Goal: Download file/media: Obtain a digital file from the website

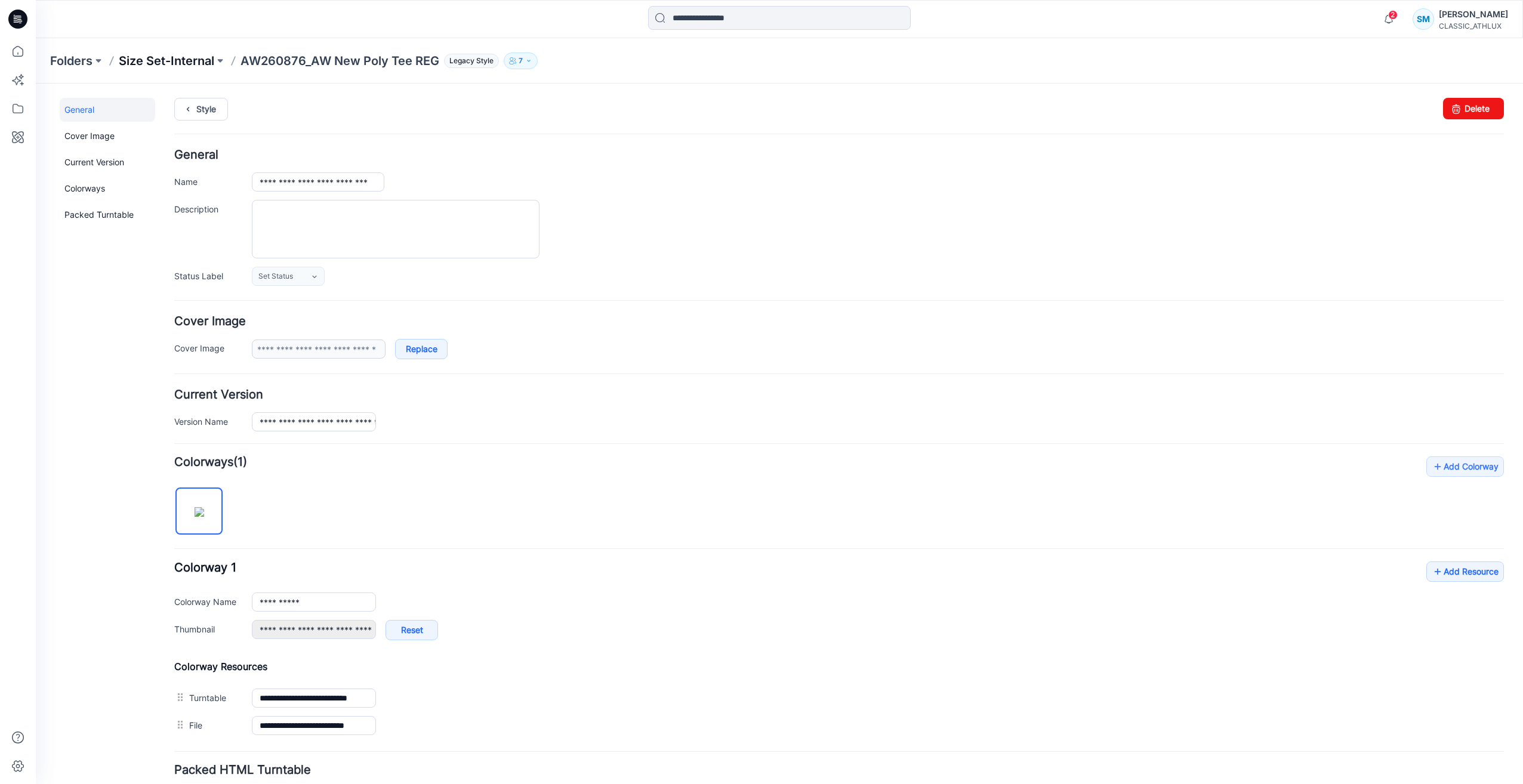
click at [163, 64] on p "Size Set-Internal" at bounding box center [166, 61] width 95 height 17
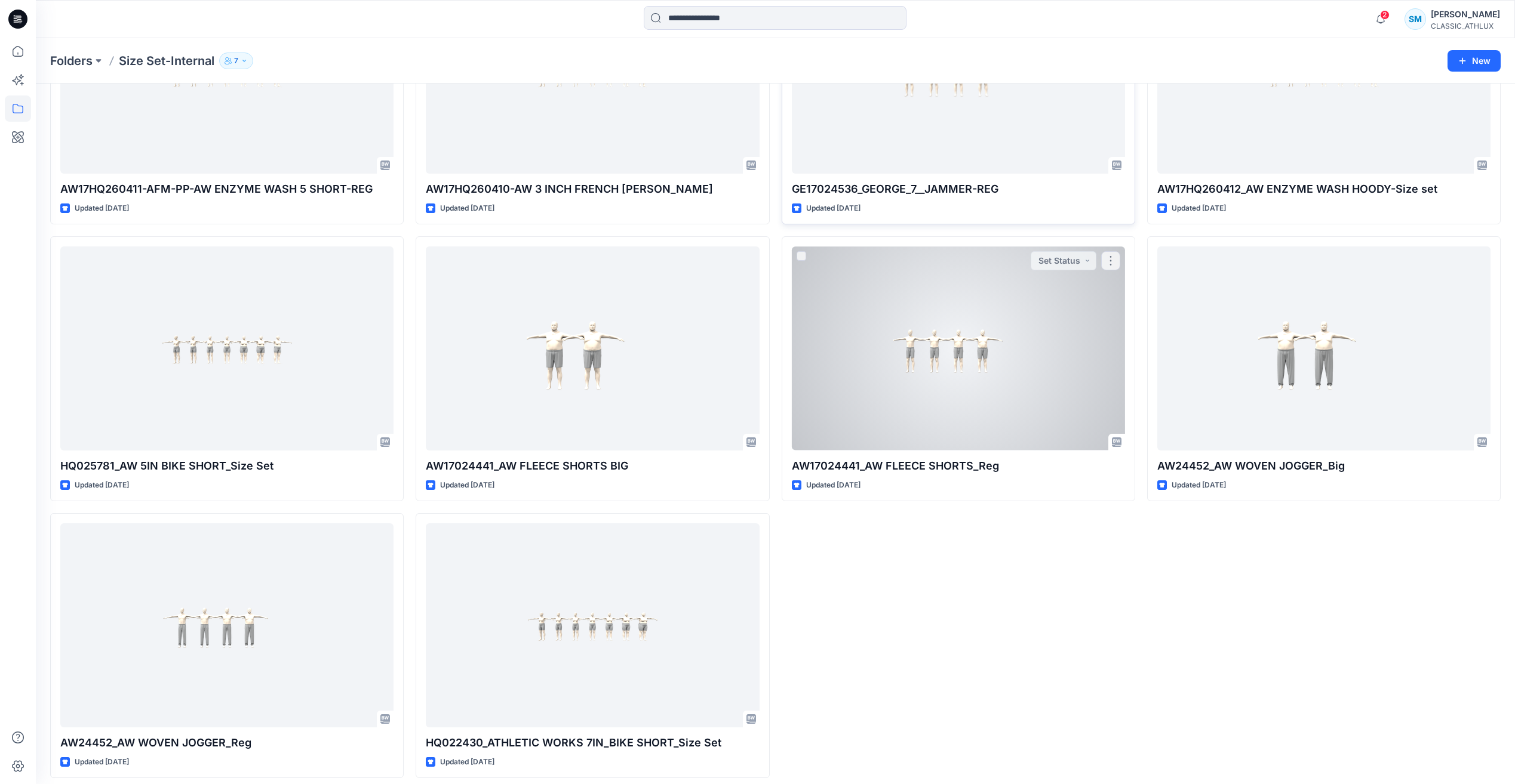
scroll to position [1567, 0]
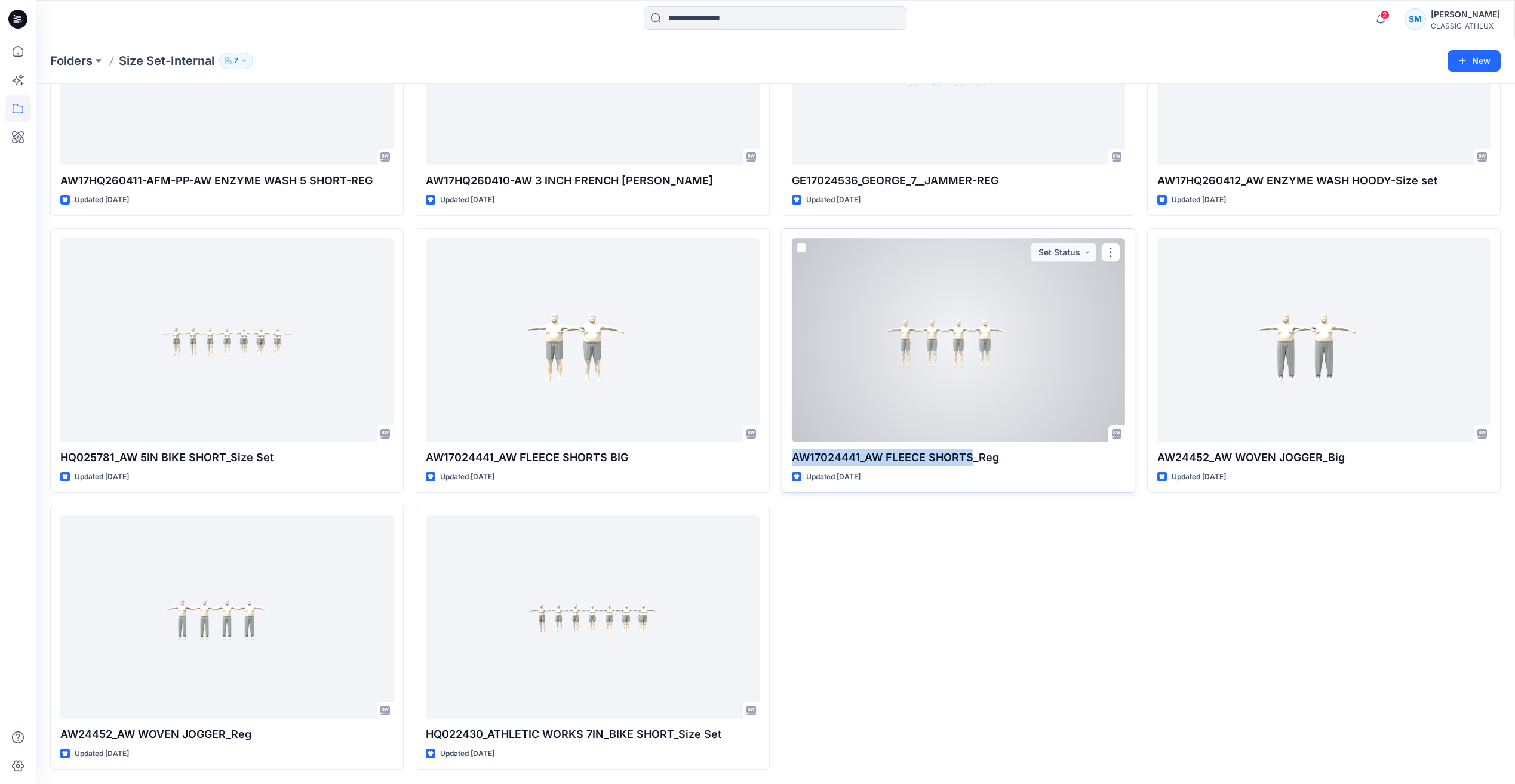
drag, startPoint x: 794, startPoint y: 456, endPoint x: 970, endPoint y: 455, distance: 176.0
click at [970, 455] on p "AW17024441_AW FLEECE SHORTS_Reg" at bounding box center [958, 458] width 333 height 17
copy p "AW17024441_AW FLEECE SHORTS"
click at [818, 458] on p "AW17024441_AW FLEECE SHORTS_Reg" at bounding box center [958, 458] width 333 height 17
drag, startPoint x: 791, startPoint y: 454, endPoint x: 971, endPoint y: 457, distance: 180.0
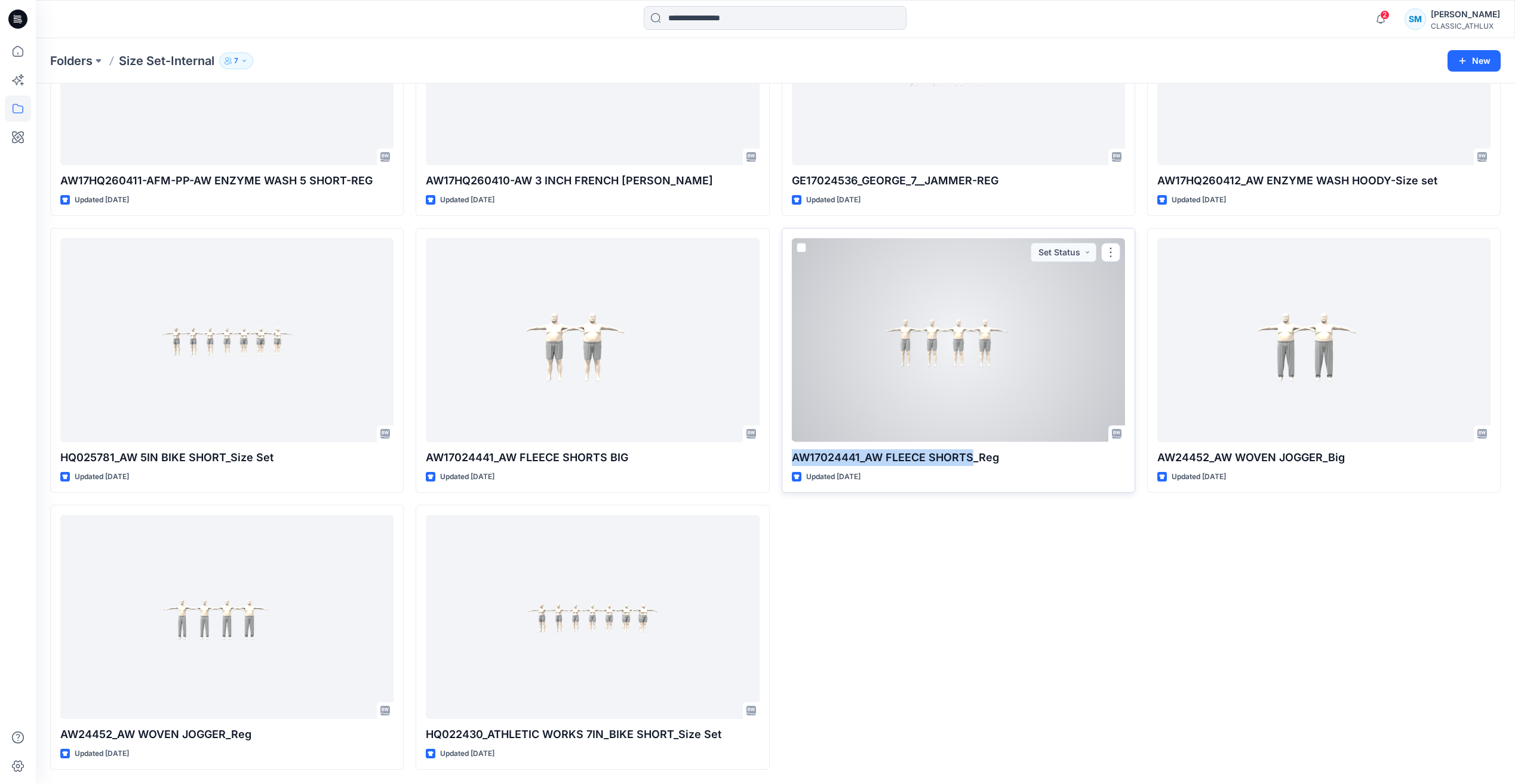
click at [971, 457] on p "AW17024441_AW FLEECE SHORTS_Reg" at bounding box center [958, 458] width 333 height 17
copy p "AW17024441_AW FLEECE SHORTS"
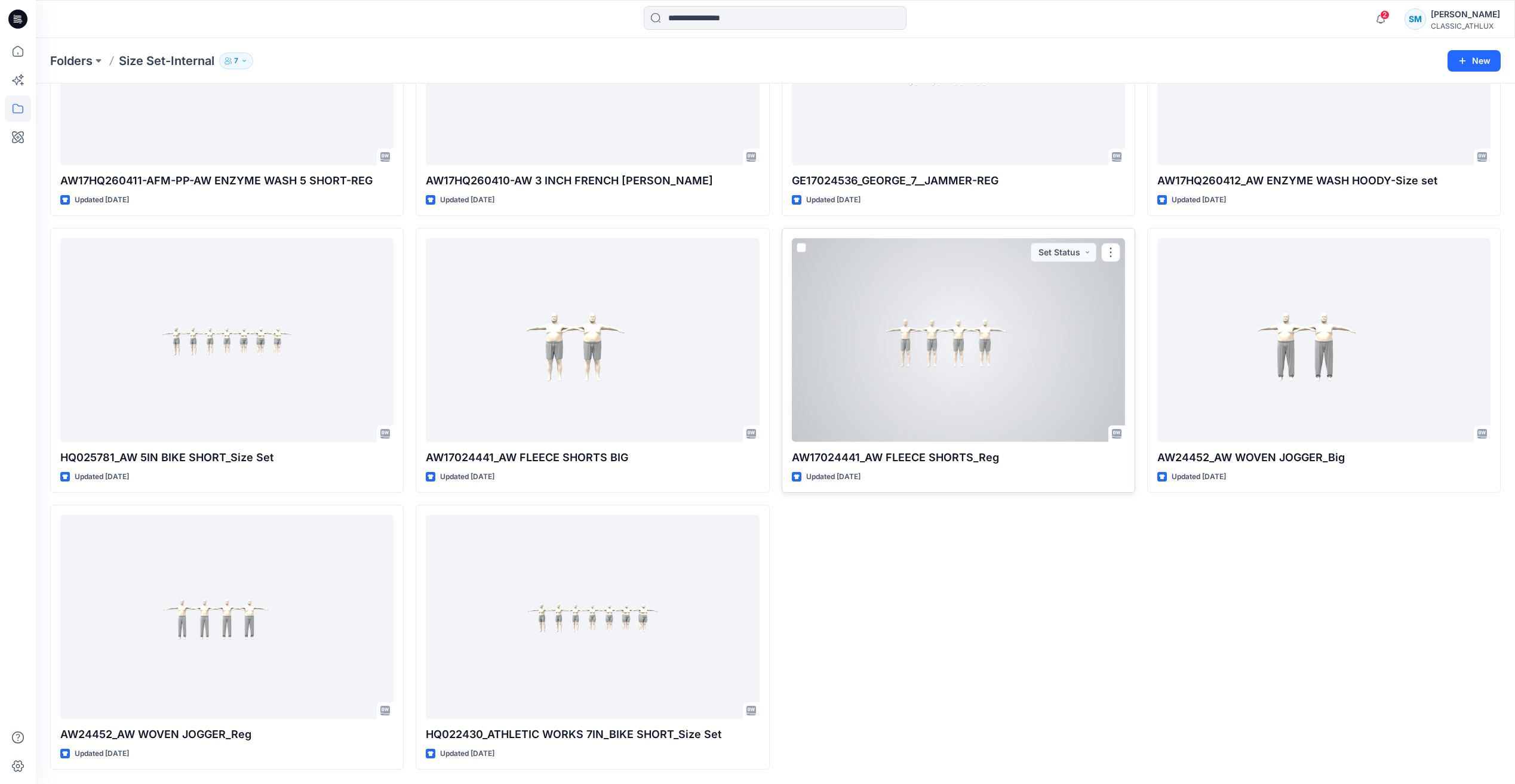
click at [1009, 360] on div at bounding box center [958, 340] width 333 height 204
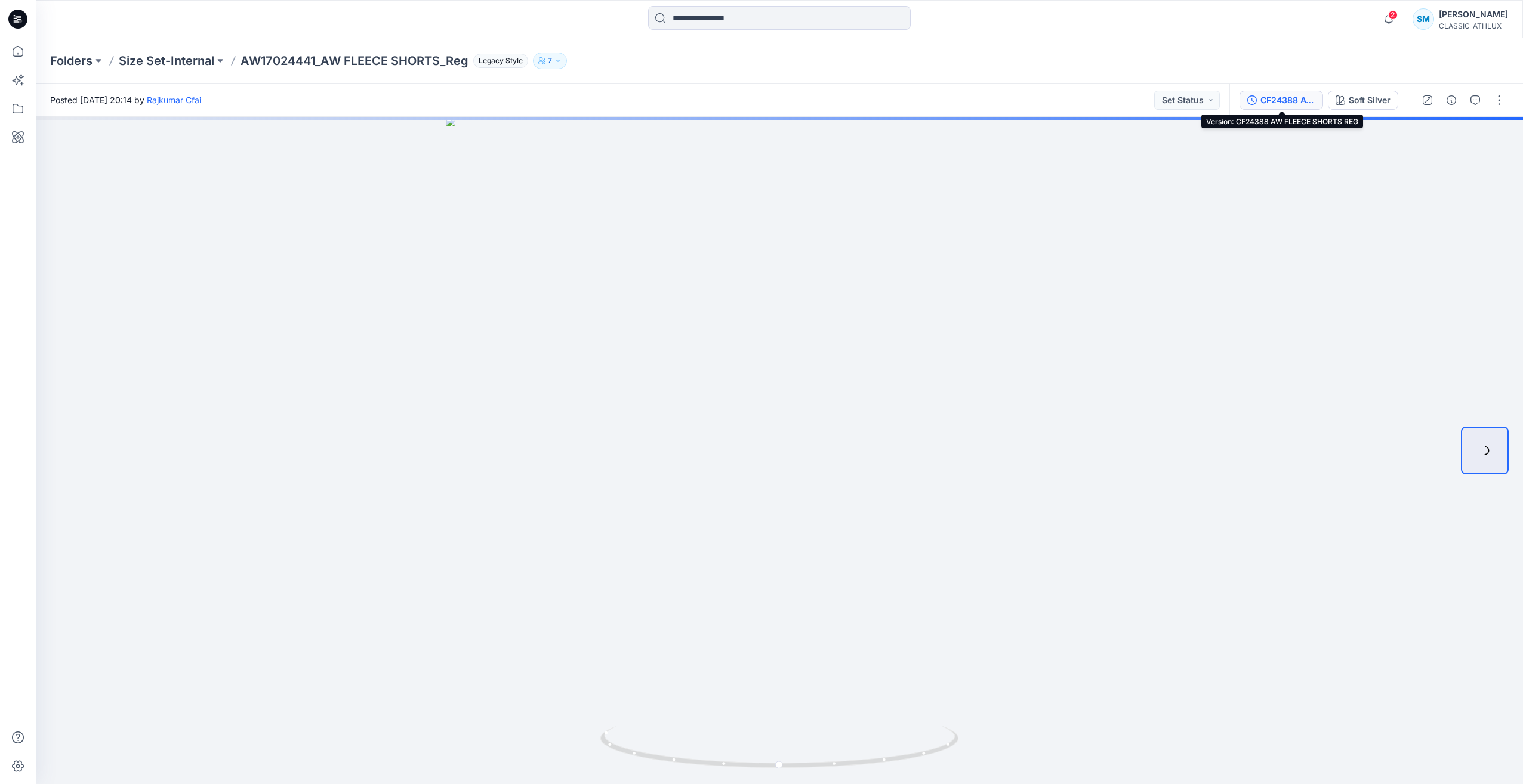
click at [1292, 98] on div "CF24388 AW FLEECE SHORTS REG" at bounding box center [1288, 100] width 55 height 13
click at [1283, 98] on div "CF24388 AW FLEECE SHORTS REG" at bounding box center [1288, 100] width 55 height 13
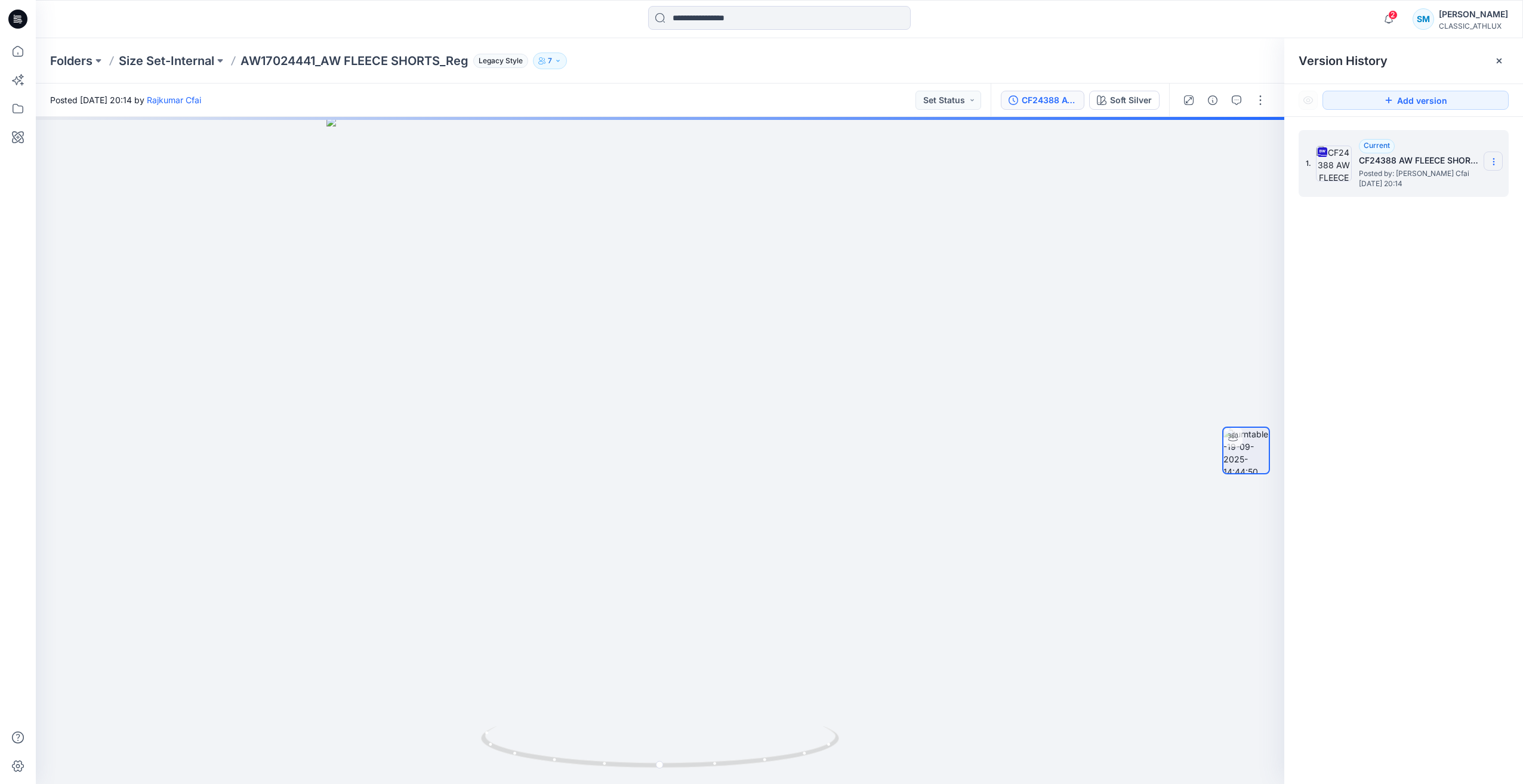
click at [1500, 163] on section at bounding box center [1493, 160] width 19 height 19
click at [1435, 192] on span "Download Source BW File" at bounding box center [1434, 185] width 100 height 14
click at [191, 62] on p "Size Set-Internal" at bounding box center [166, 61] width 95 height 17
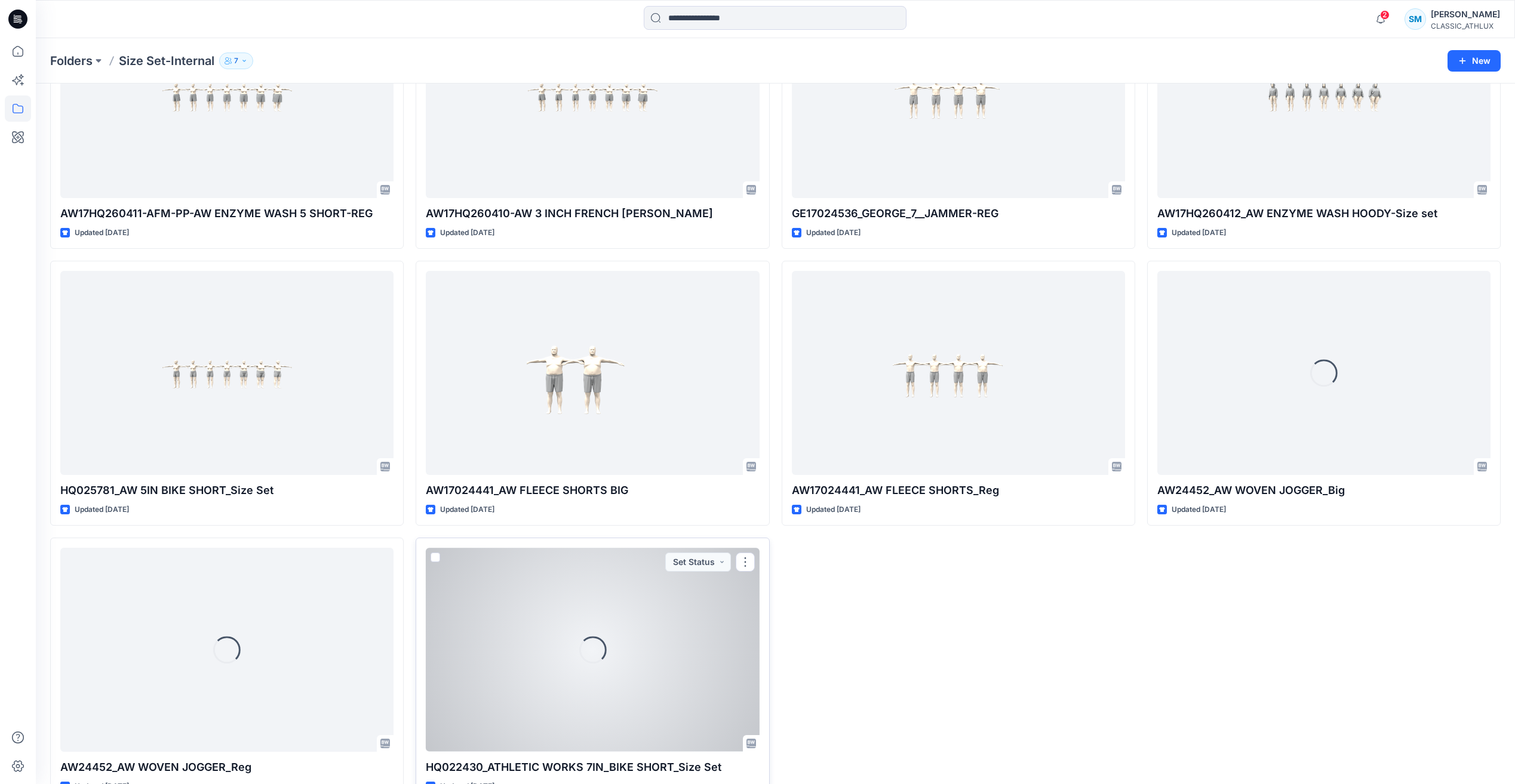
scroll to position [1567, 0]
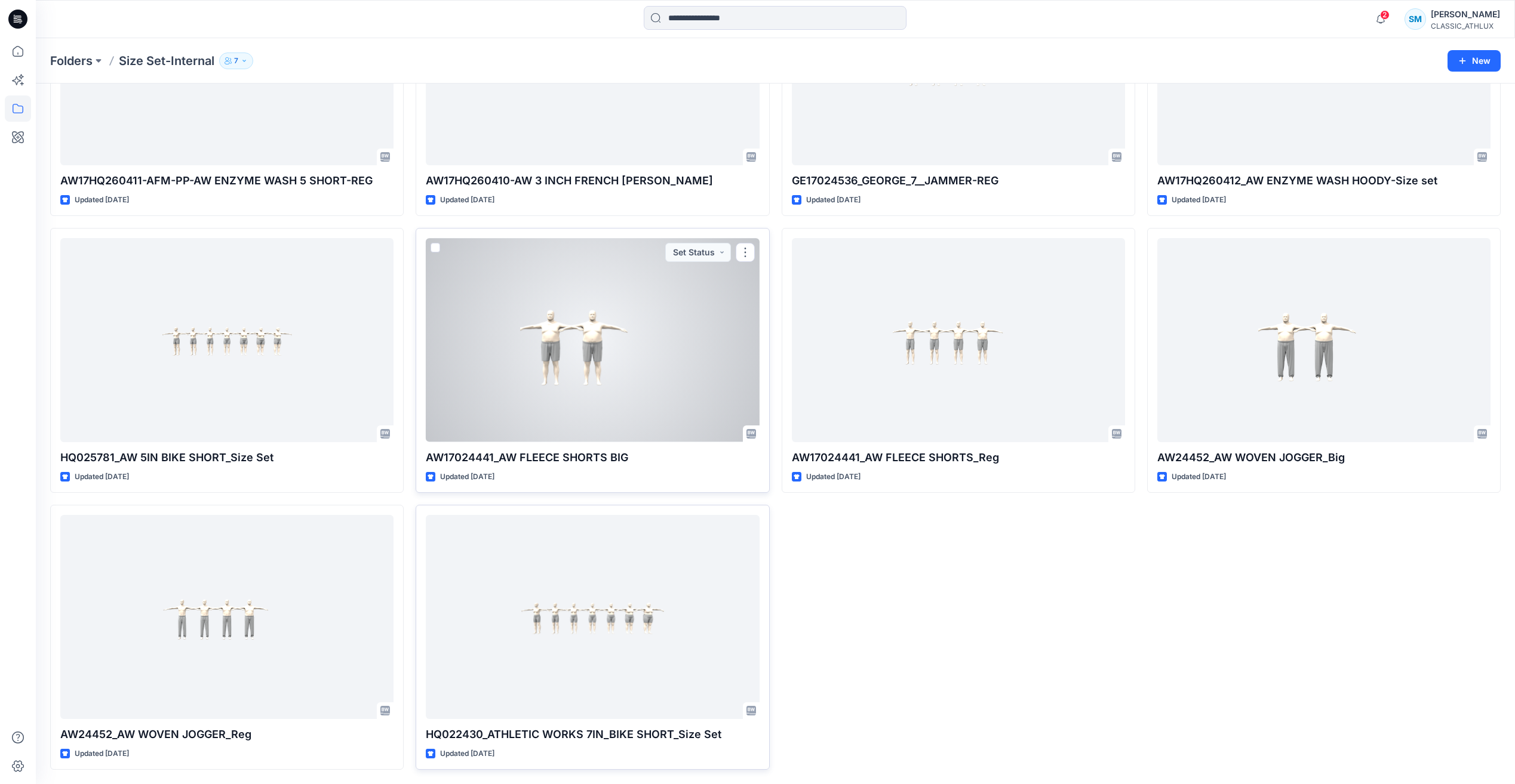
click at [654, 346] on div at bounding box center [592, 340] width 333 height 204
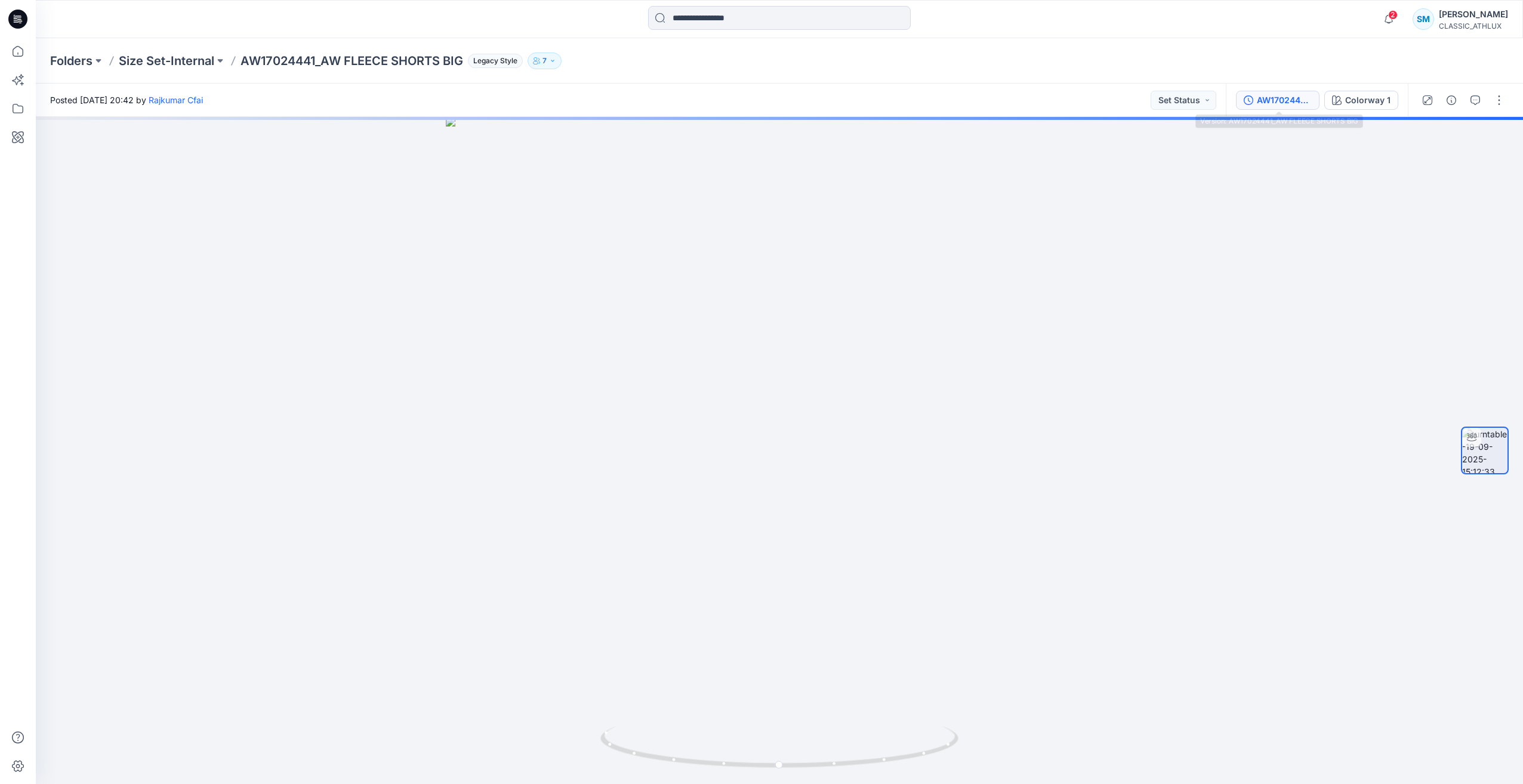
click at [1295, 107] on button "AW17024441_AW FLEECE SHORTS BIG" at bounding box center [1278, 100] width 83 height 19
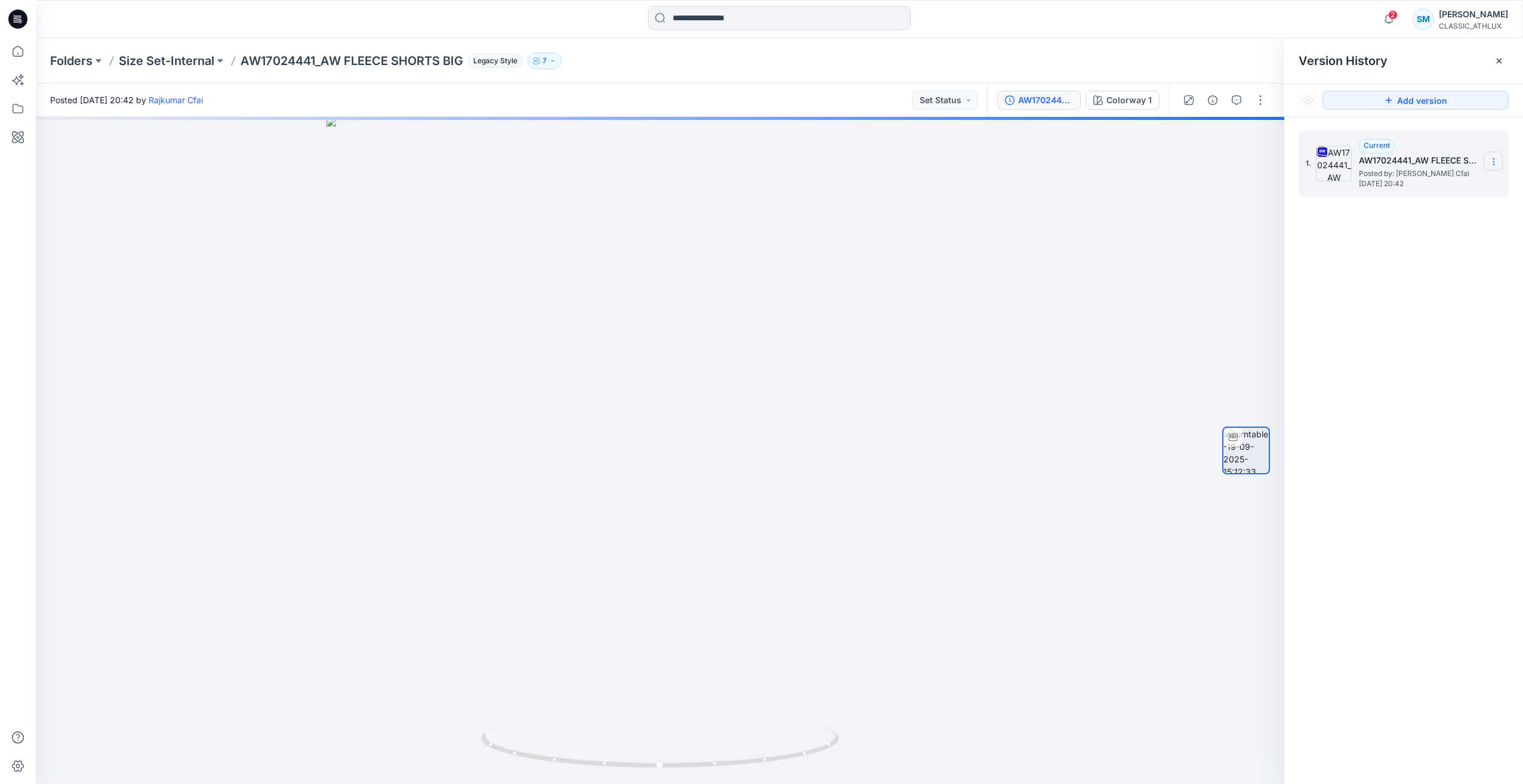
click at [1492, 158] on icon at bounding box center [1494, 162] width 10 height 10
click at [1445, 181] on span "Download Source BW File" at bounding box center [1434, 185] width 100 height 14
click at [171, 63] on p "Size Set-Internal" at bounding box center [166, 61] width 95 height 17
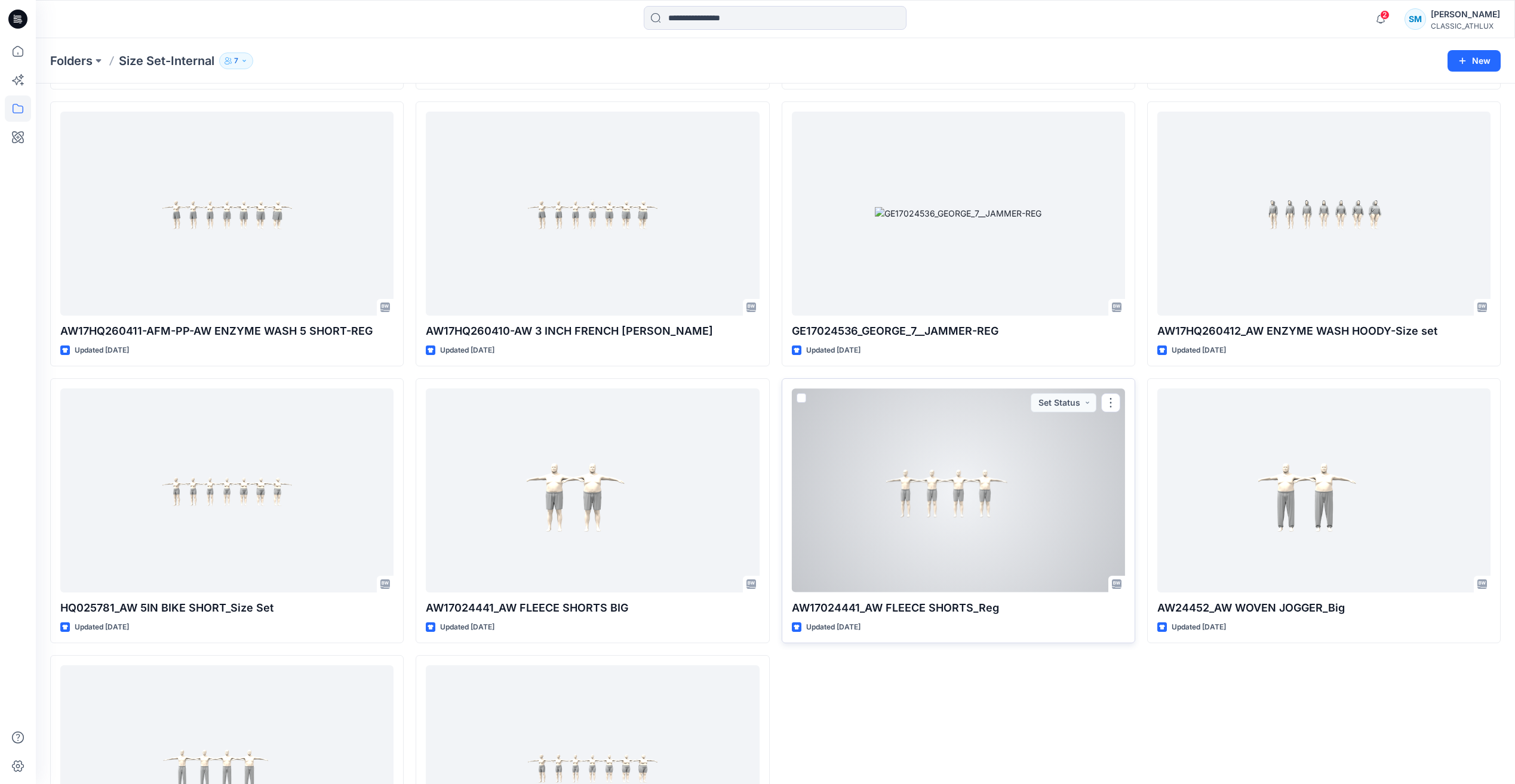
scroll to position [1388, 0]
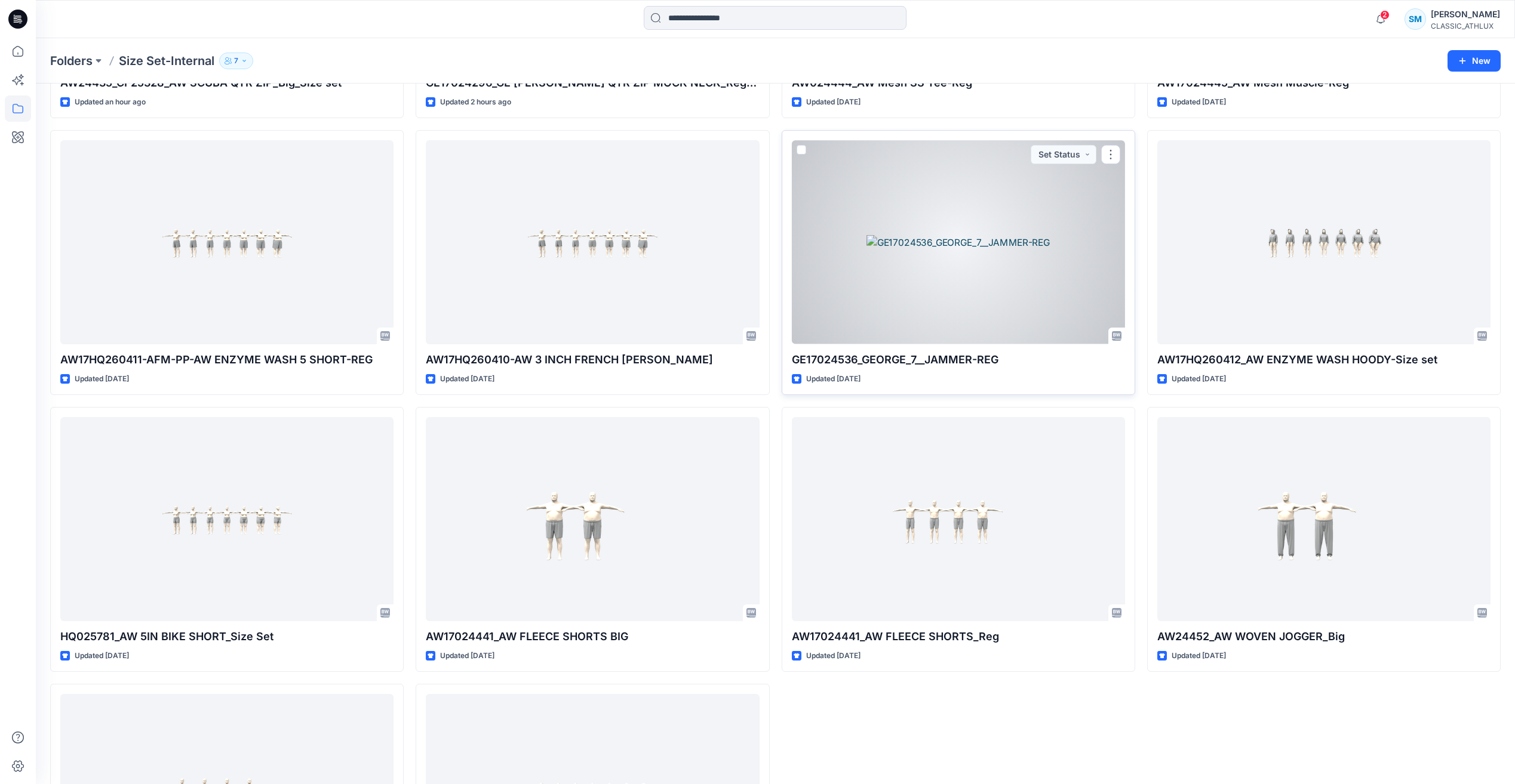
click at [1043, 282] on div at bounding box center [958, 242] width 333 height 204
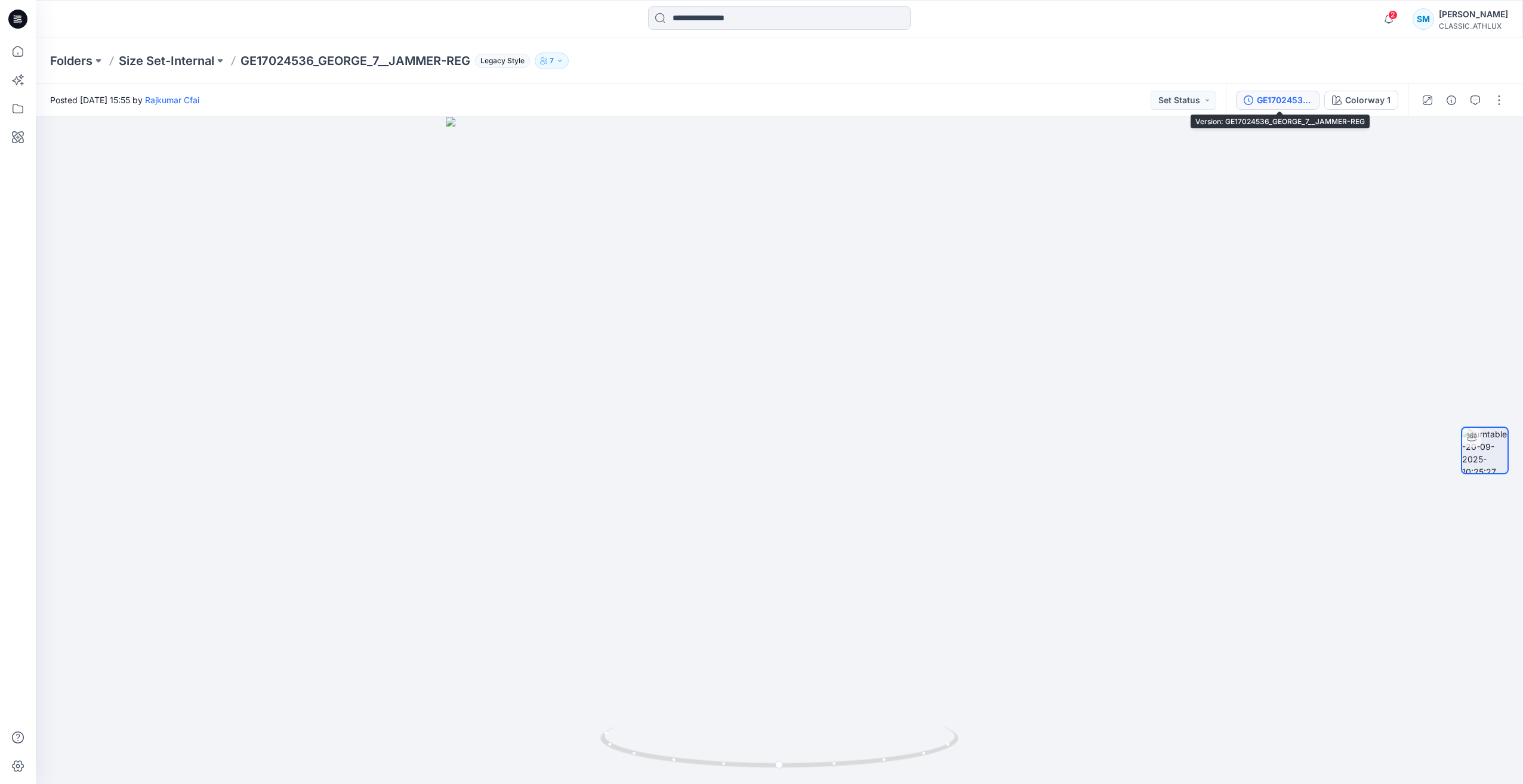
click at [1278, 96] on div "GE17024536_GEORGE_7__JAMMER-REG" at bounding box center [1285, 100] width 55 height 13
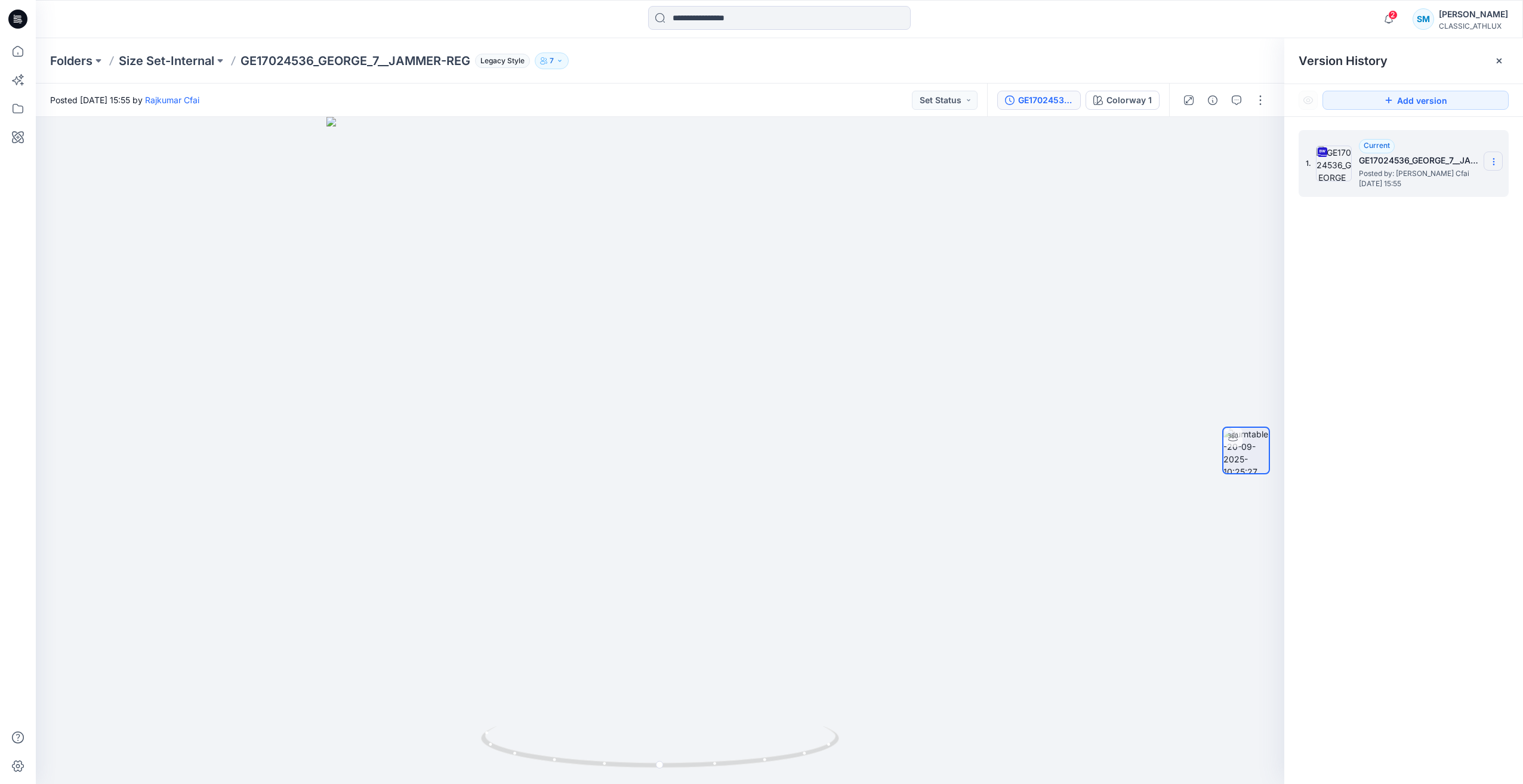
click at [1495, 158] on icon at bounding box center [1494, 162] width 10 height 10
click at [1445, 190] on span "Download Source BW File" at bounding box center [1434, 185] width 100 height 14
drag, startPoint x: 515, startPoint y: 129, endPoint x: 546, endPoint y: 115, distance: 34.0
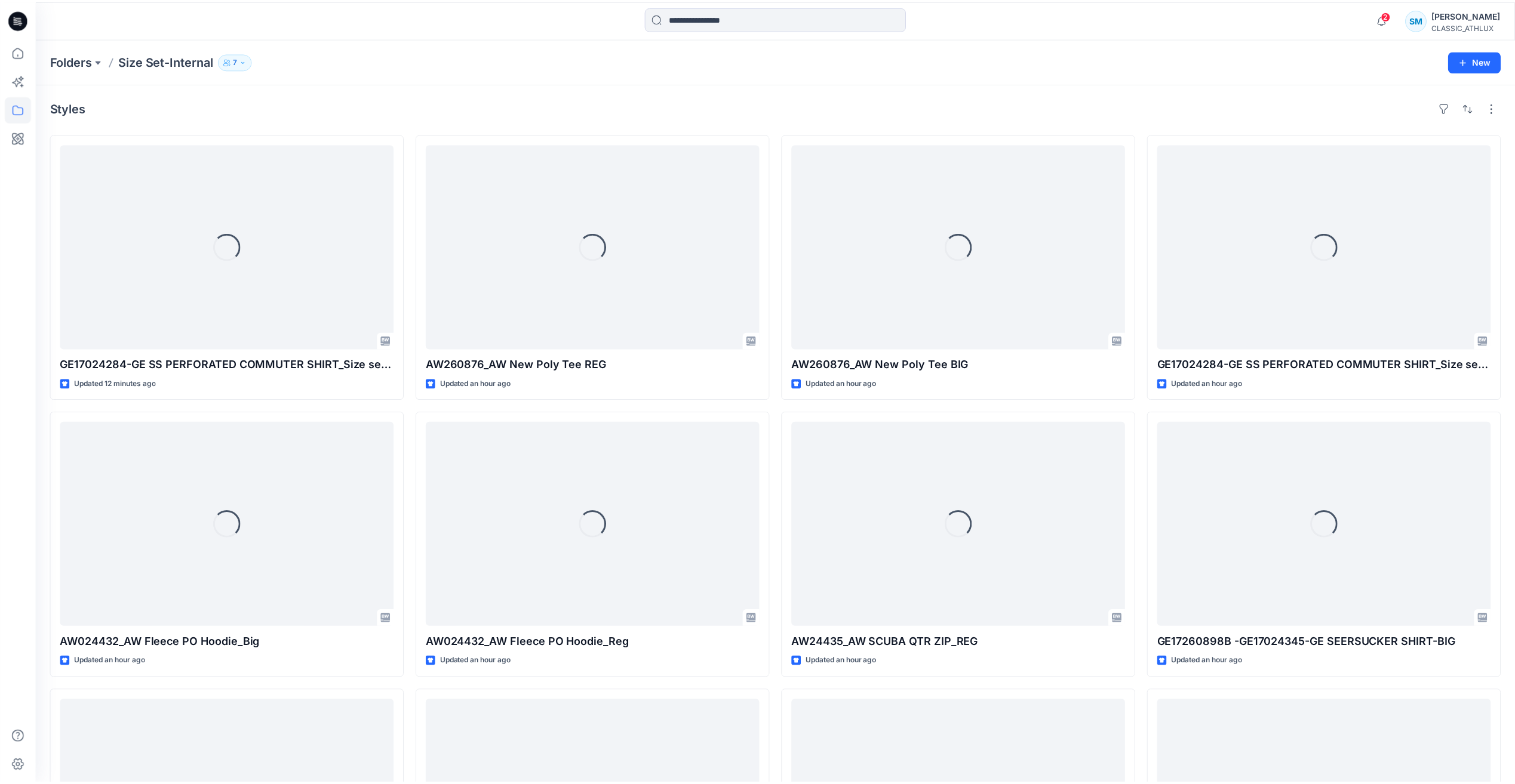
scroll to position [1388, 0]
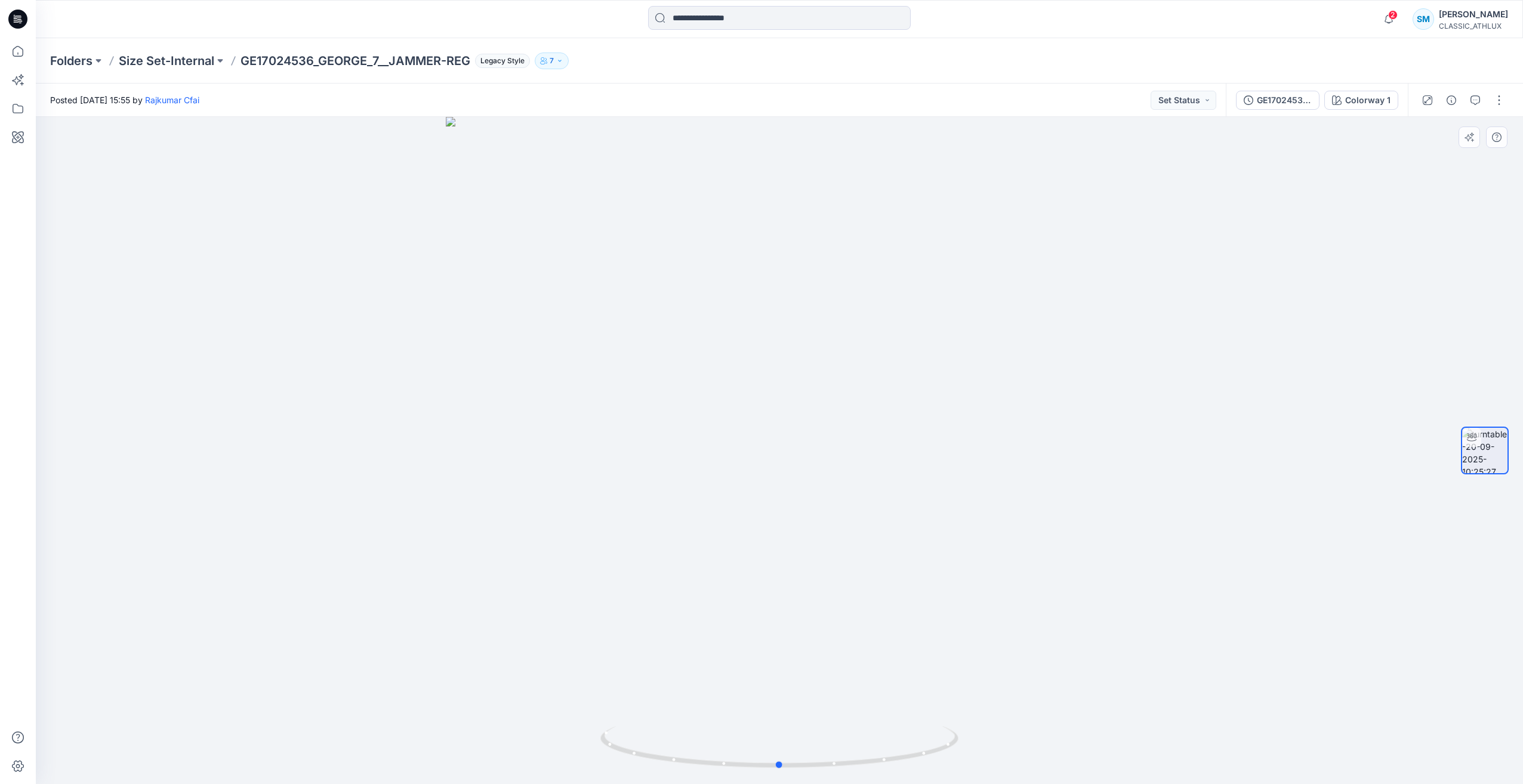
click at [848, 302] on div at bounding box center [780, 450] width 1488 height 667
drag, startPoint x: 243, startPoint y: 56, endPoint x: 469, endPoint y: 61, distance: 226.1
click at [469, 61] on p "GE17024536_GEORGE_7__JAMMER-REG" at bounding box center [355, 61] width 230 height 17
copy p "GE17024536_GEORGE_7__JAMMER-REG"
click at [1006, 247] on div at bounding box center [780, 450] width 1488 height 667
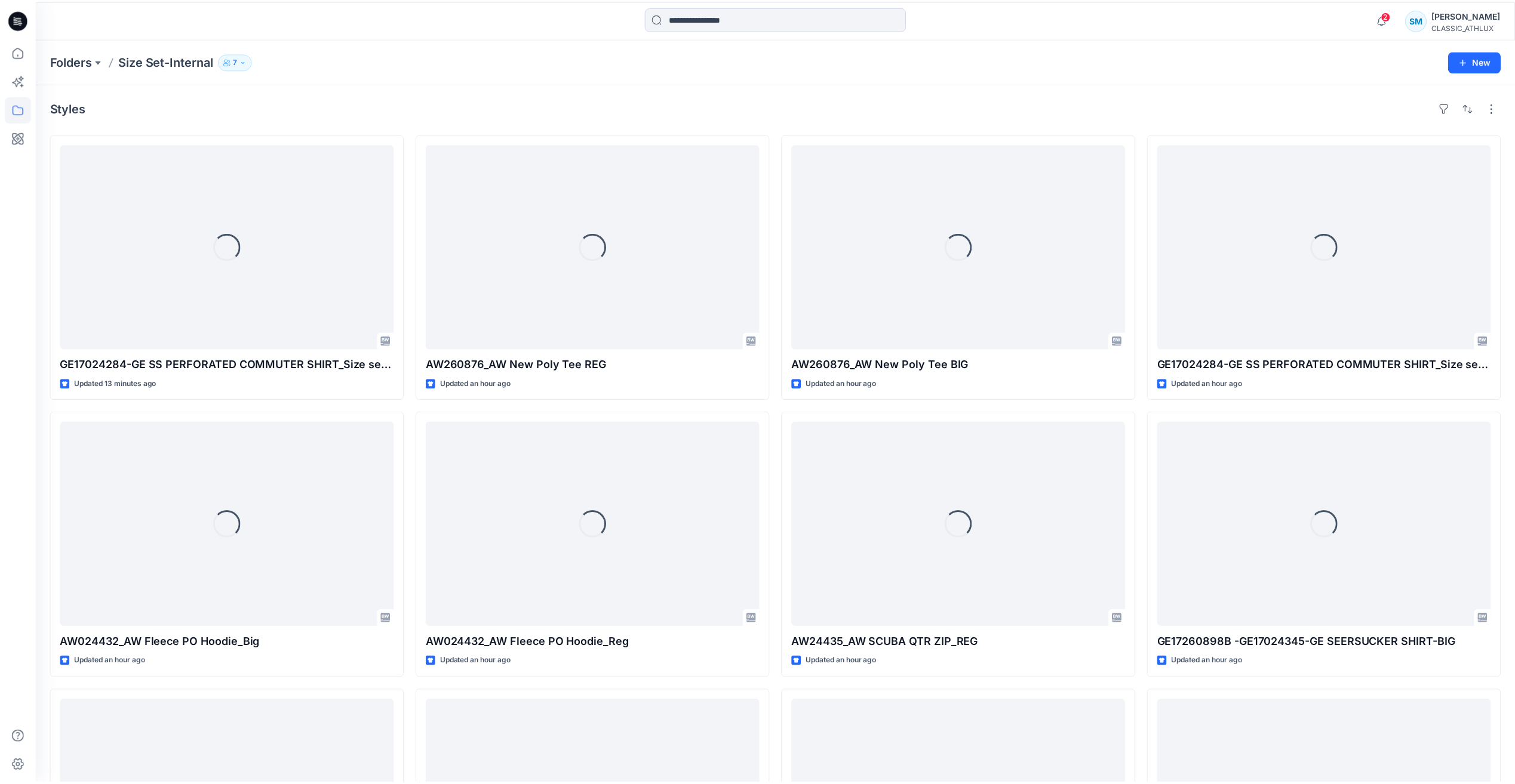
scroll to position [1388, 0]
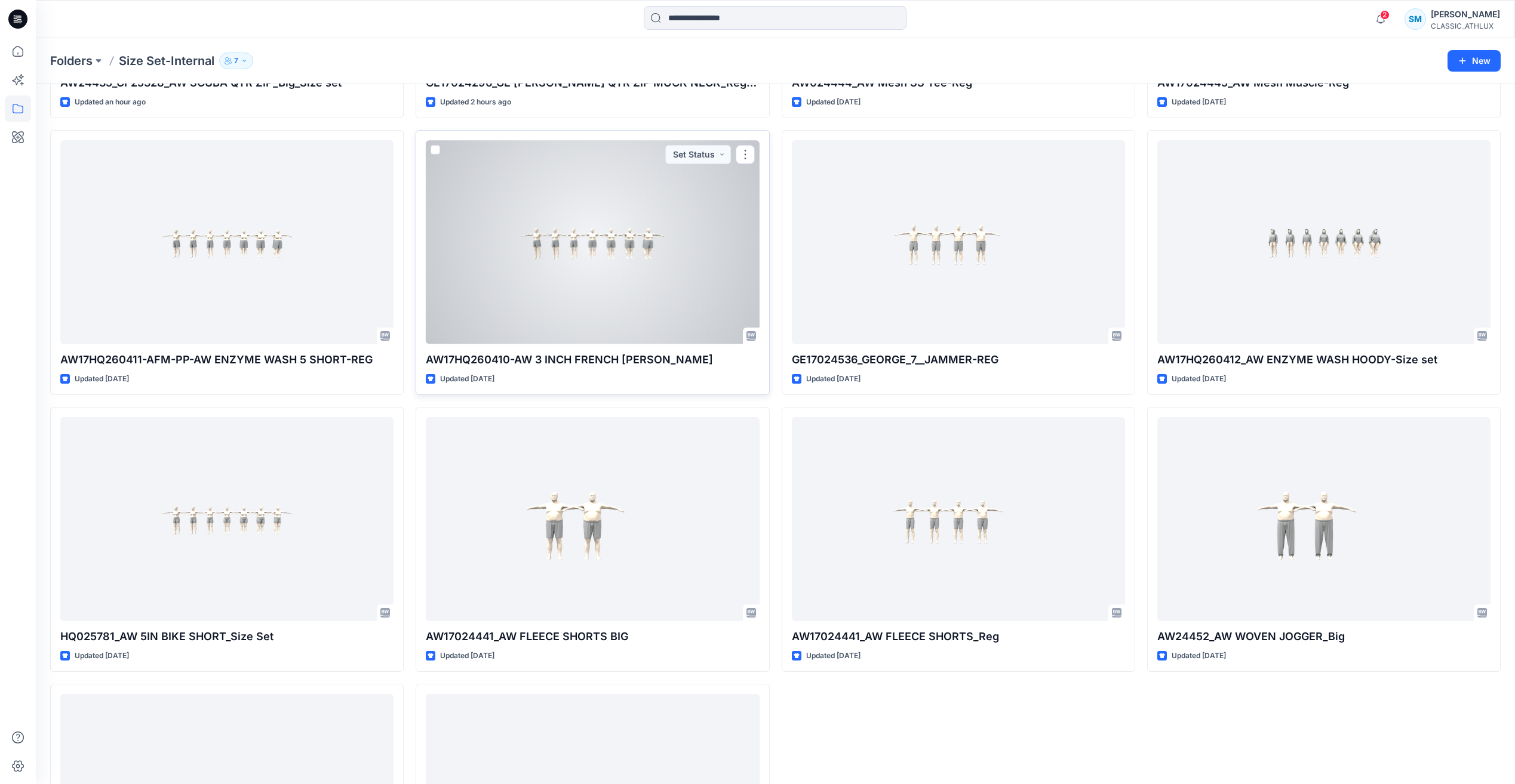
click at [668, 285] on div at bounding box center [592, 242] width 333 height 204
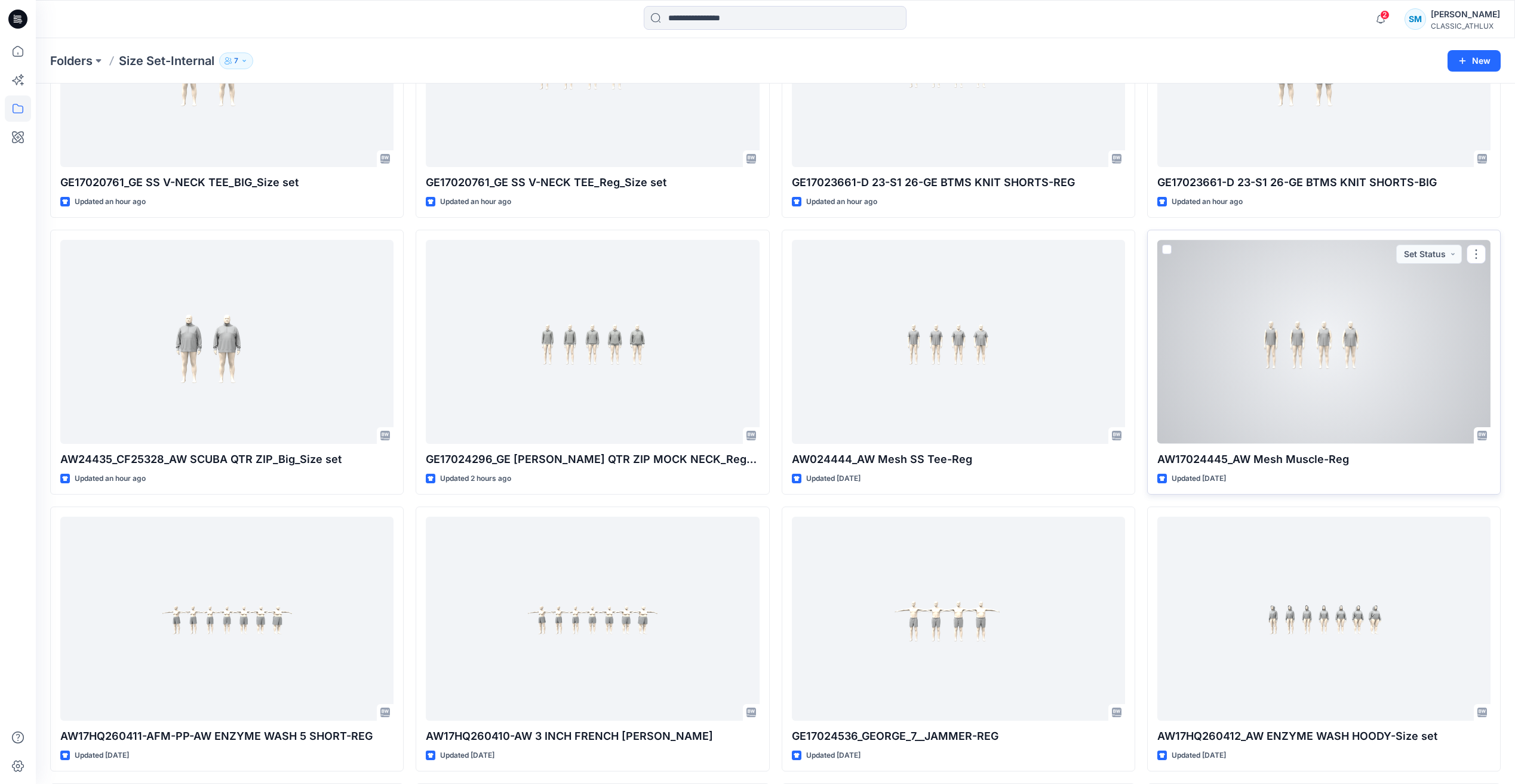
scroll to position [971, 0]
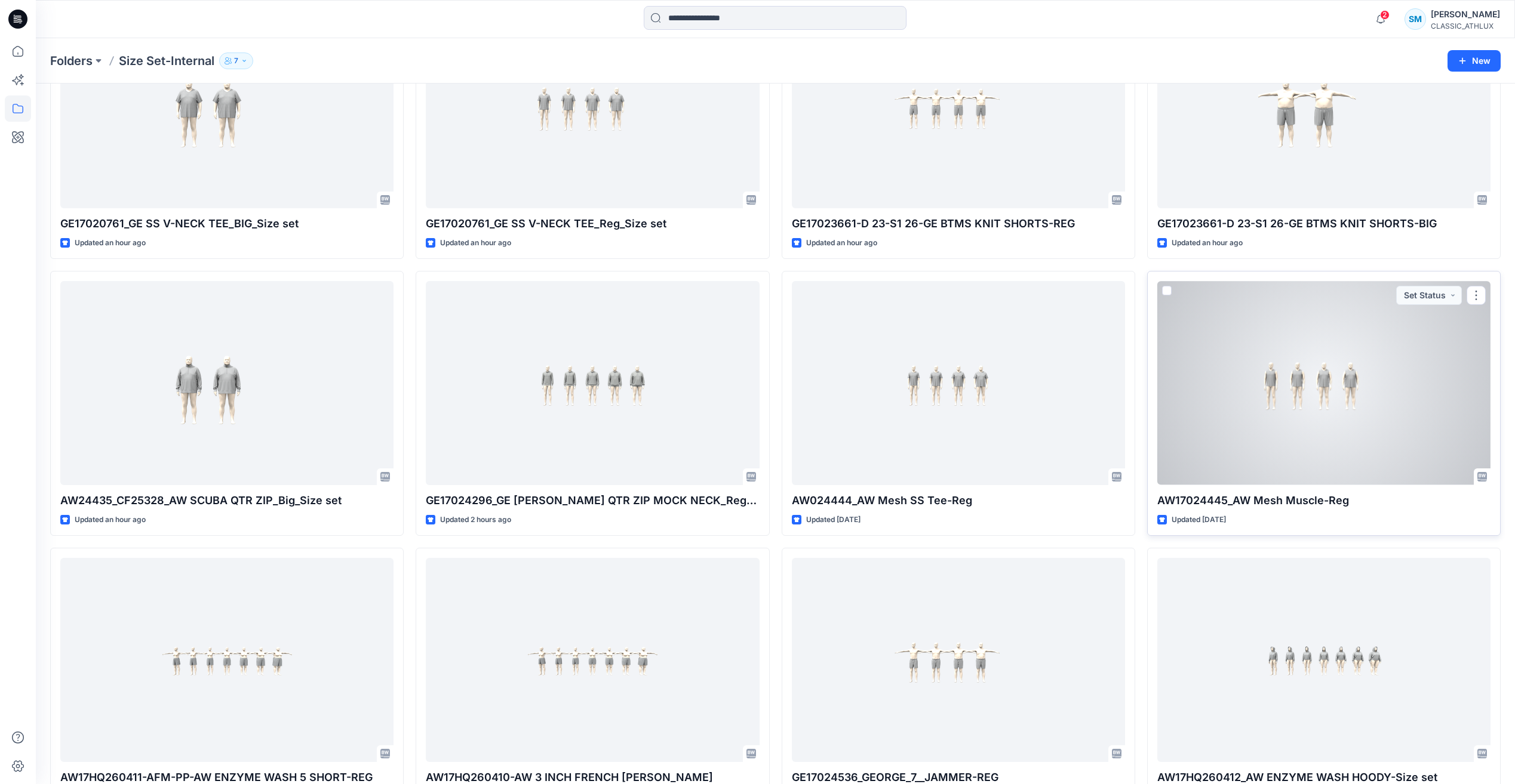
click at [1347, 400] on div at bounding box center [1323, 383] width 333 height 204
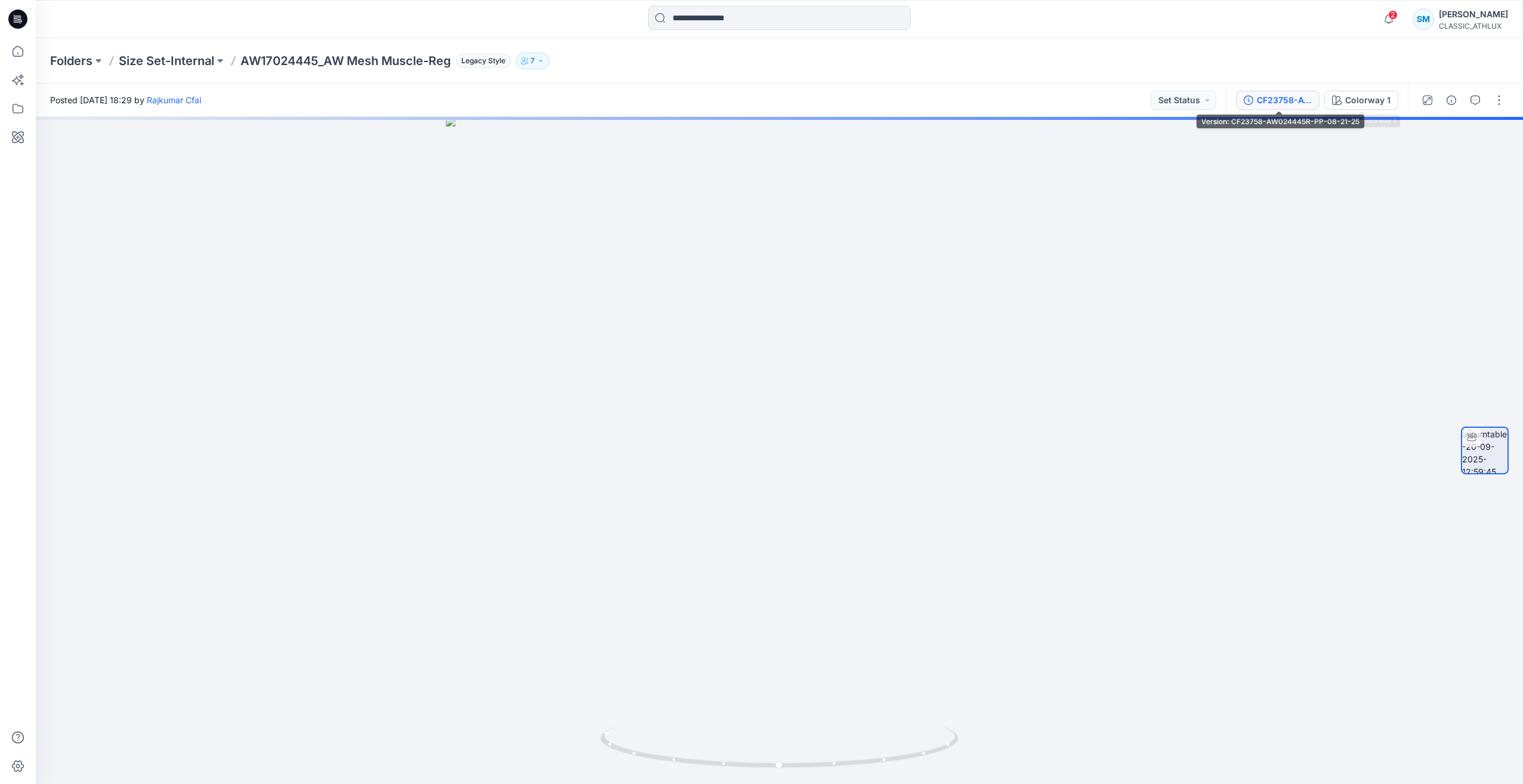
click at [1298, 95] on div "CF23758-AW024445R-PP-08-21-25" at bounding box center [1285, 100] width 55 height 13
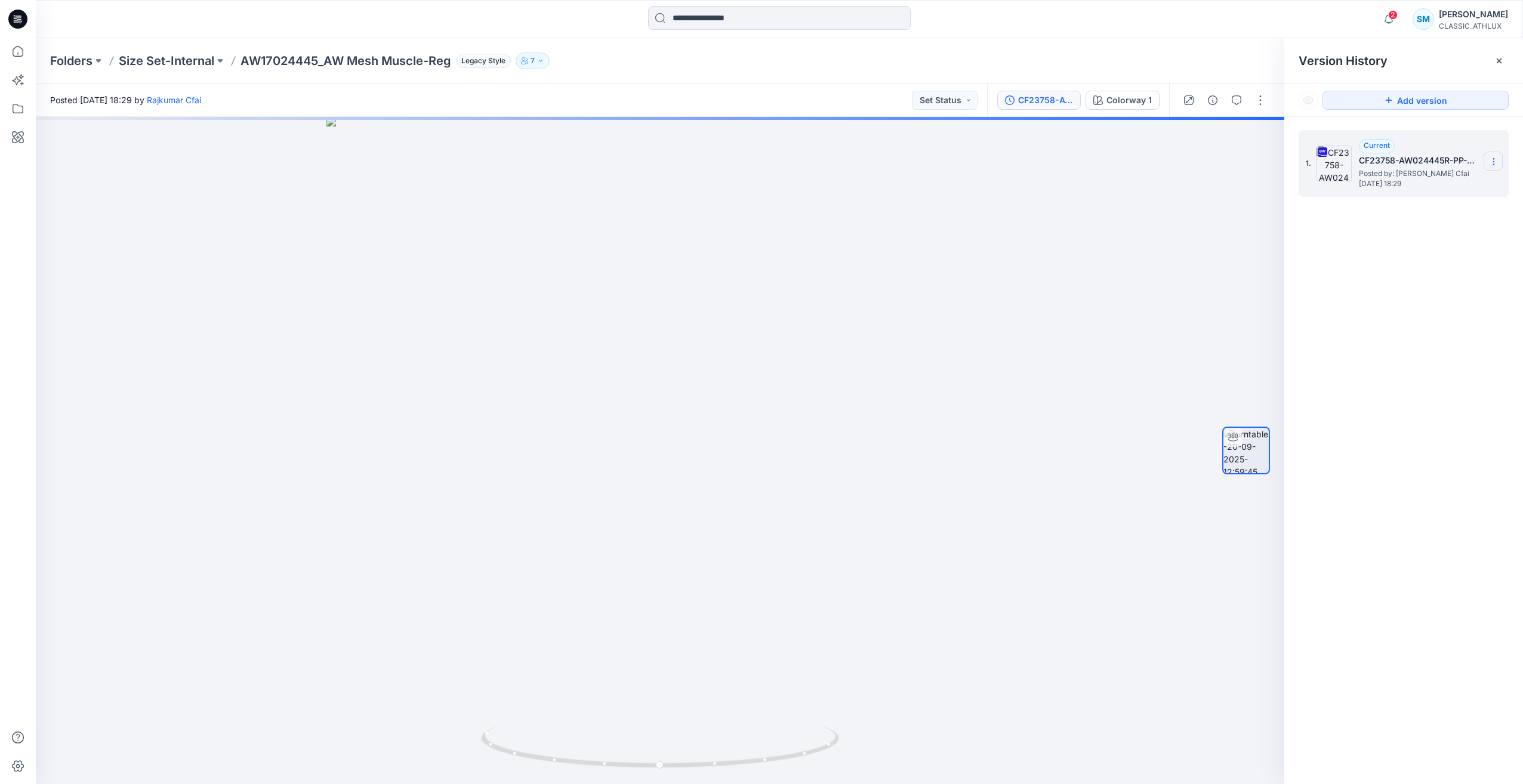
click at [1496, 160] on icon at bounding box center [1494, 162] width 10 height 10
click at [1440, 189] on span "Download Source BW File" at bounding box center [1434, 185] width 100 height 14
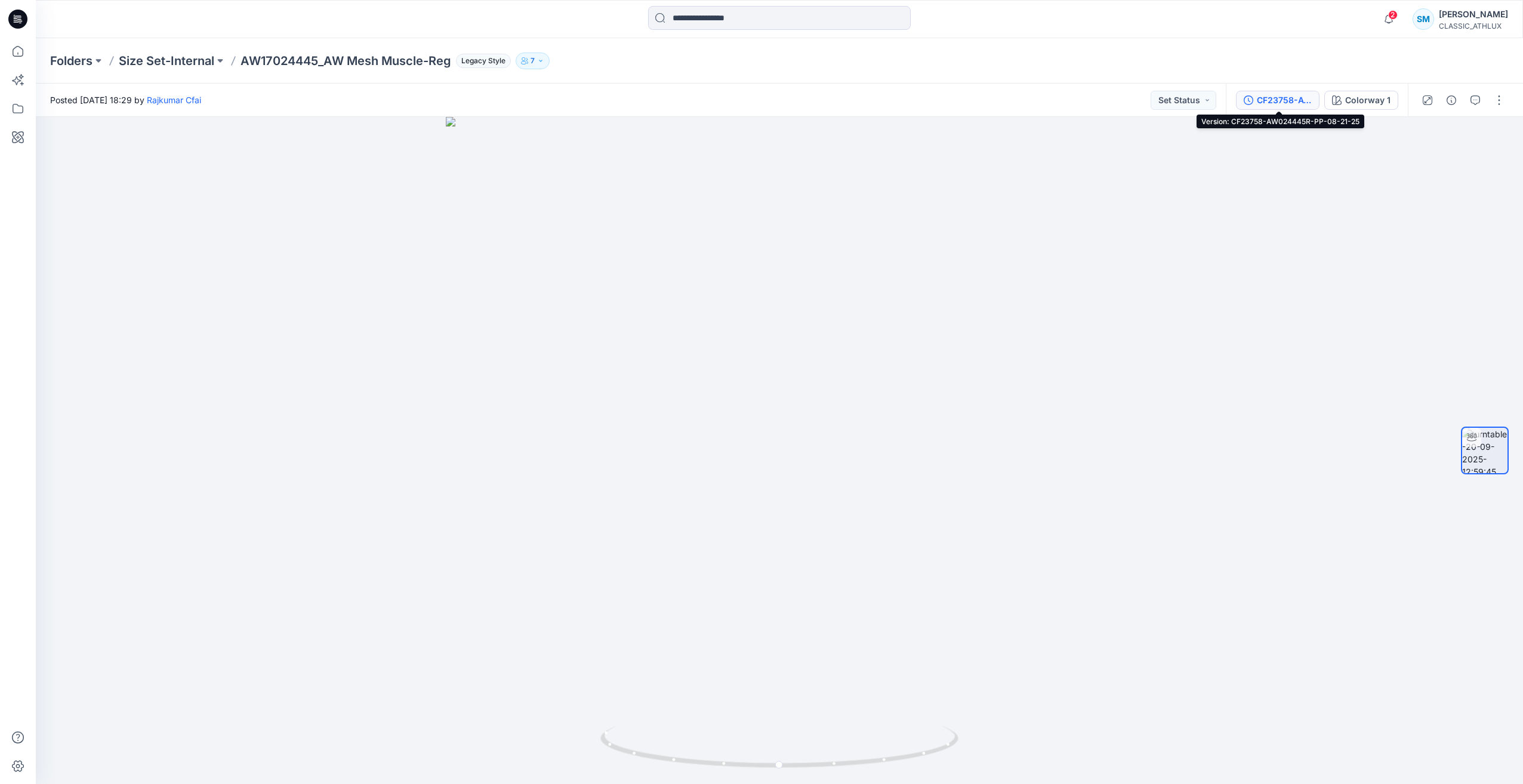
click at [1299, 104] on div "CF23758-AW024445R-PP-08-21-25" at bounding box center [1285, 100] width 55 height 13
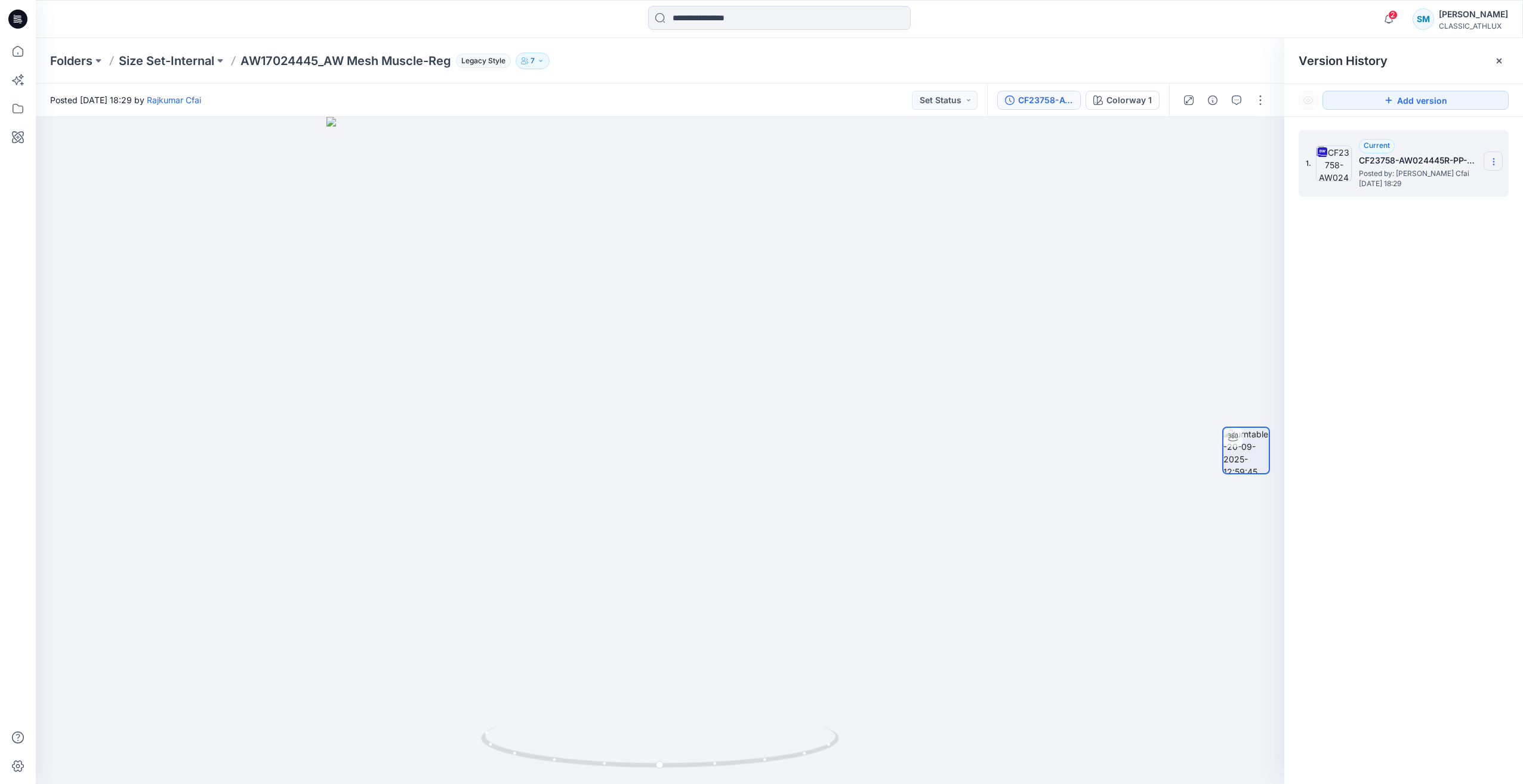
click at [1492, 159] on icon at bounding box center [1494, 162] width 10 height 10
click at [1419, 189] on span "Download Source BW File" at bounding box center [1434, 185] width 100 height 14
drag, startPoint x: 1442, startPoint y: 513, endPoint x: 1439, endPoint y: 506, distance: 7.6
click at [1442, 513] on div "1. Current CF23758-AW024445R-PP-08-21-25 Posted by: [PERSON_NAME] Cfai [DATE] 1…" at bounding box center [1404, 459] width 239 height 684
click at [156, 61] on p "Size Set-Internal" at bounding box center [166, 61] width 95 height 17
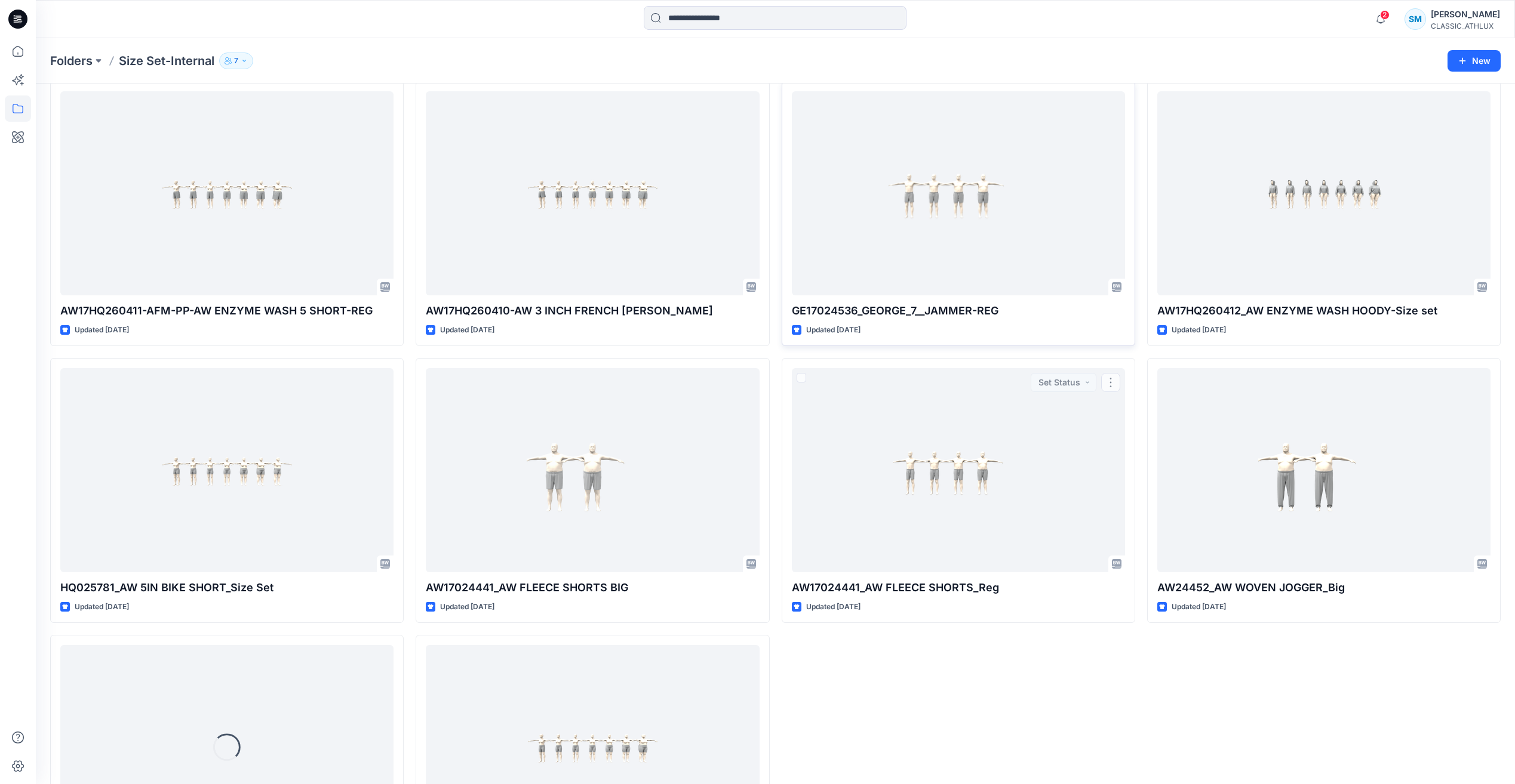
scroll to position [1567, 0]
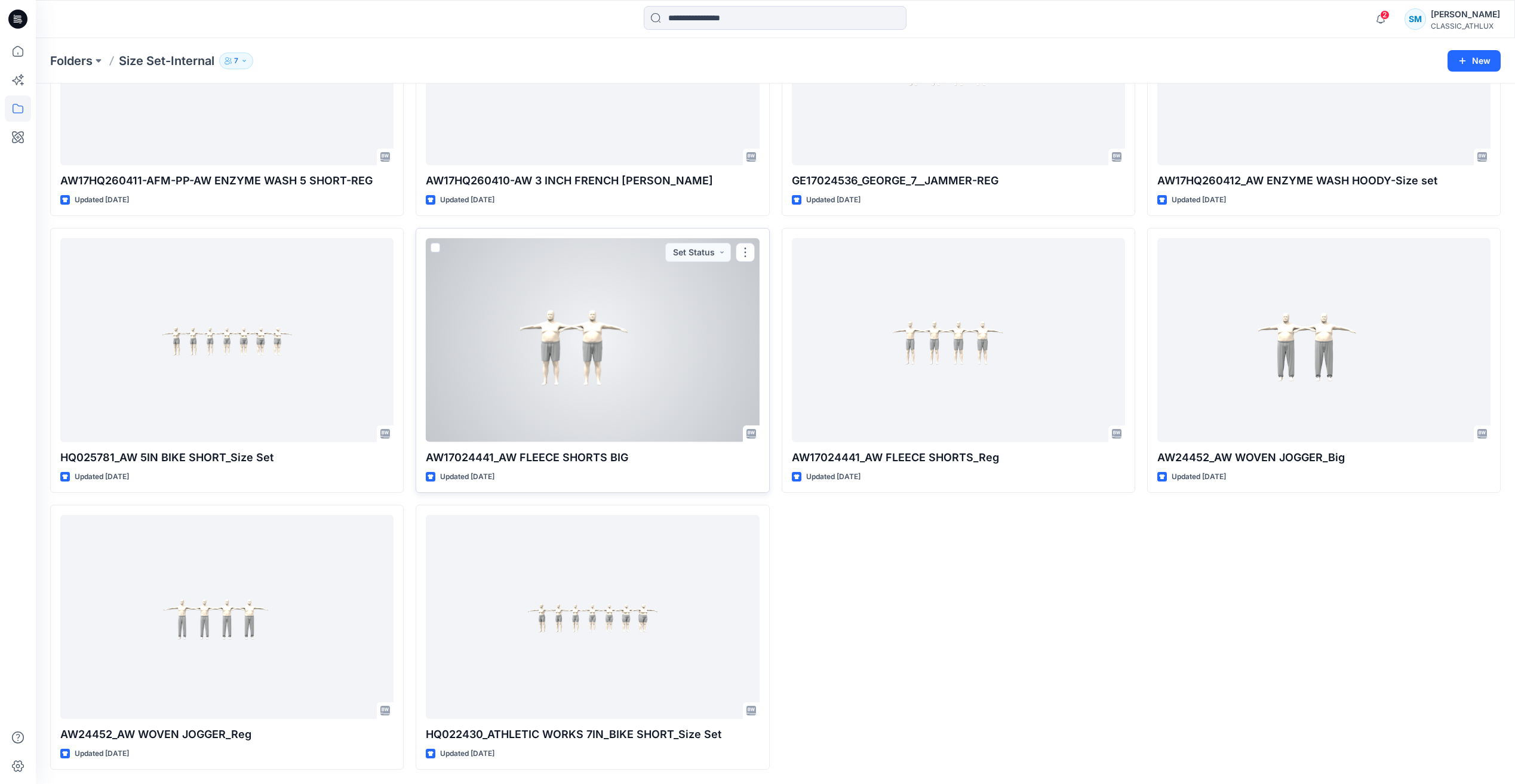
click at [649, 370] on div at bounding box center [592, 340] width 333 height 204
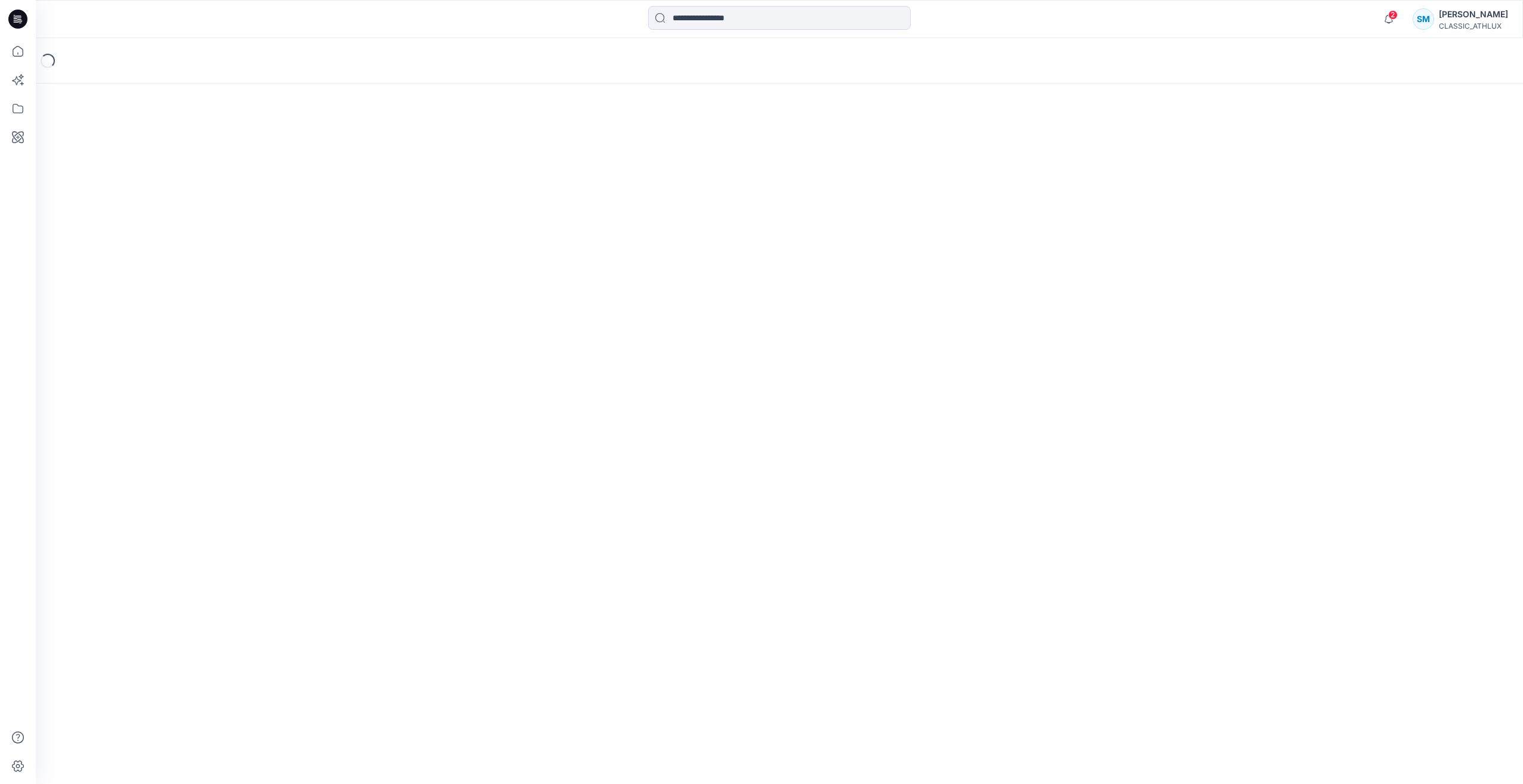
click at [649, 372] on div "Loading..." at bounding box center [780, 411] width 1488 height 746
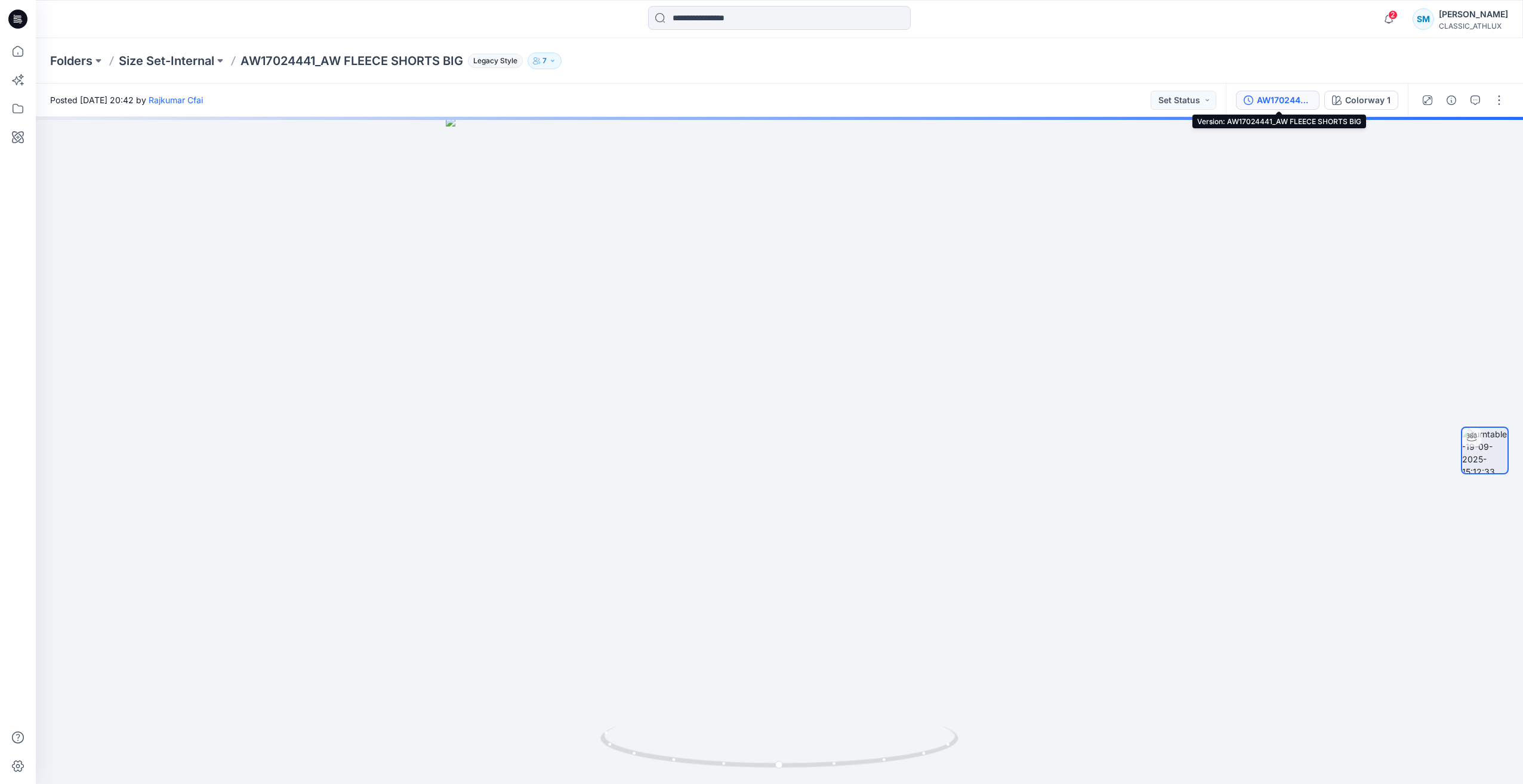
click at [1289, 104] on div "AW17024441_AW FLEECE SHORTS BIG" at bounding box center [1285, 100] width 55 height 13
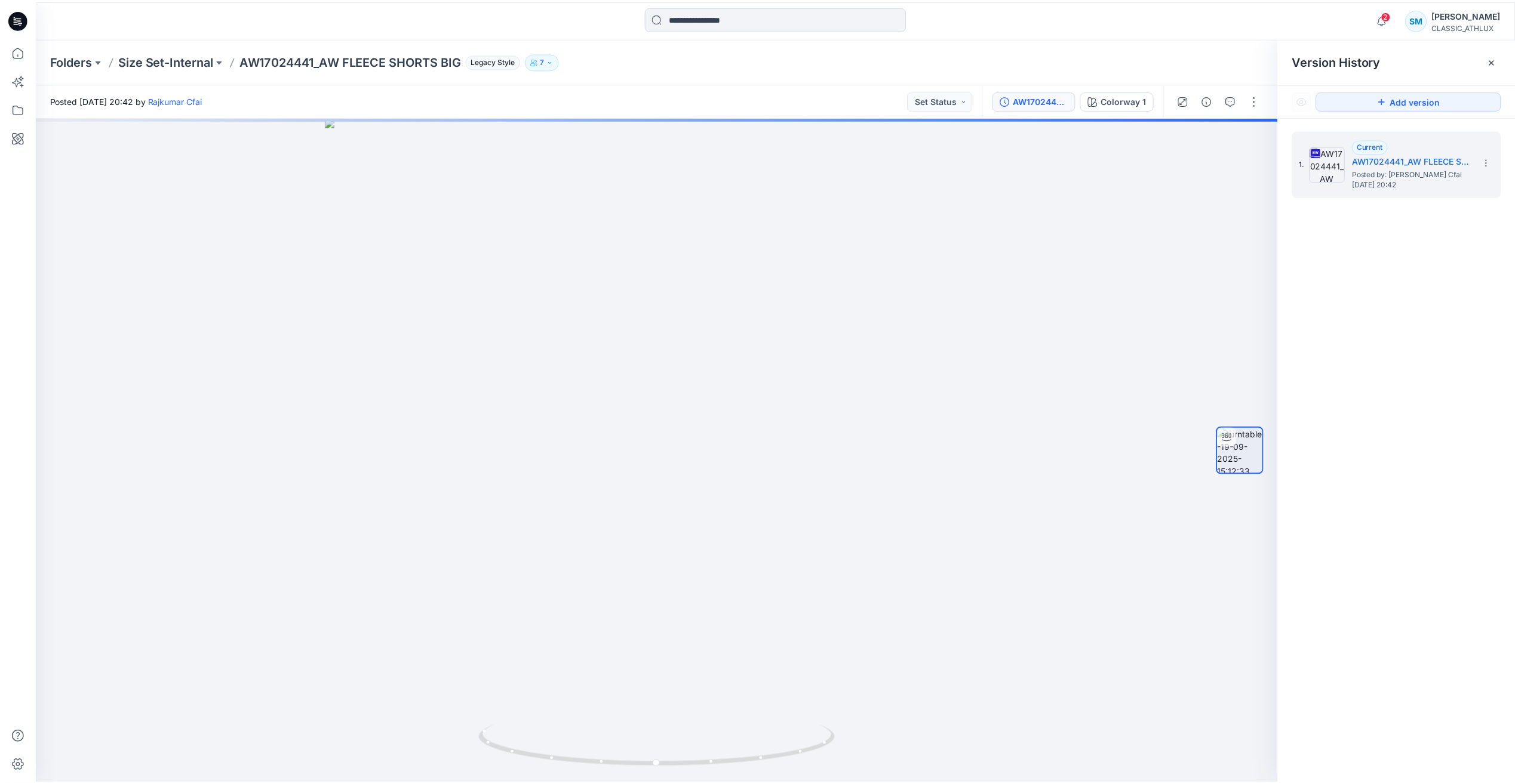
scroll to position [1567, 0]
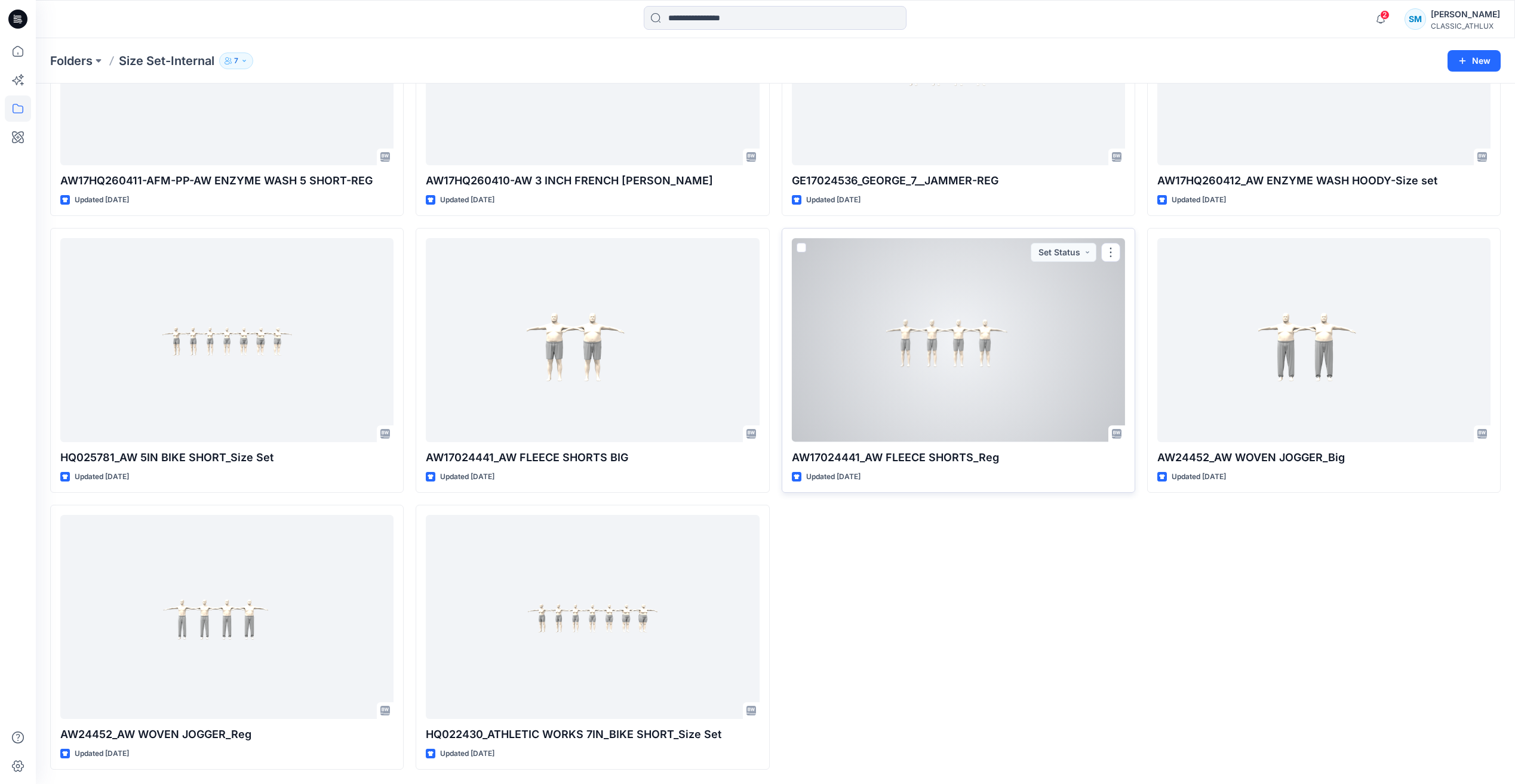
click at [963, 350] on div at bounding box center [958, 340] width 333 height 204
